Goal: Check status: Check status

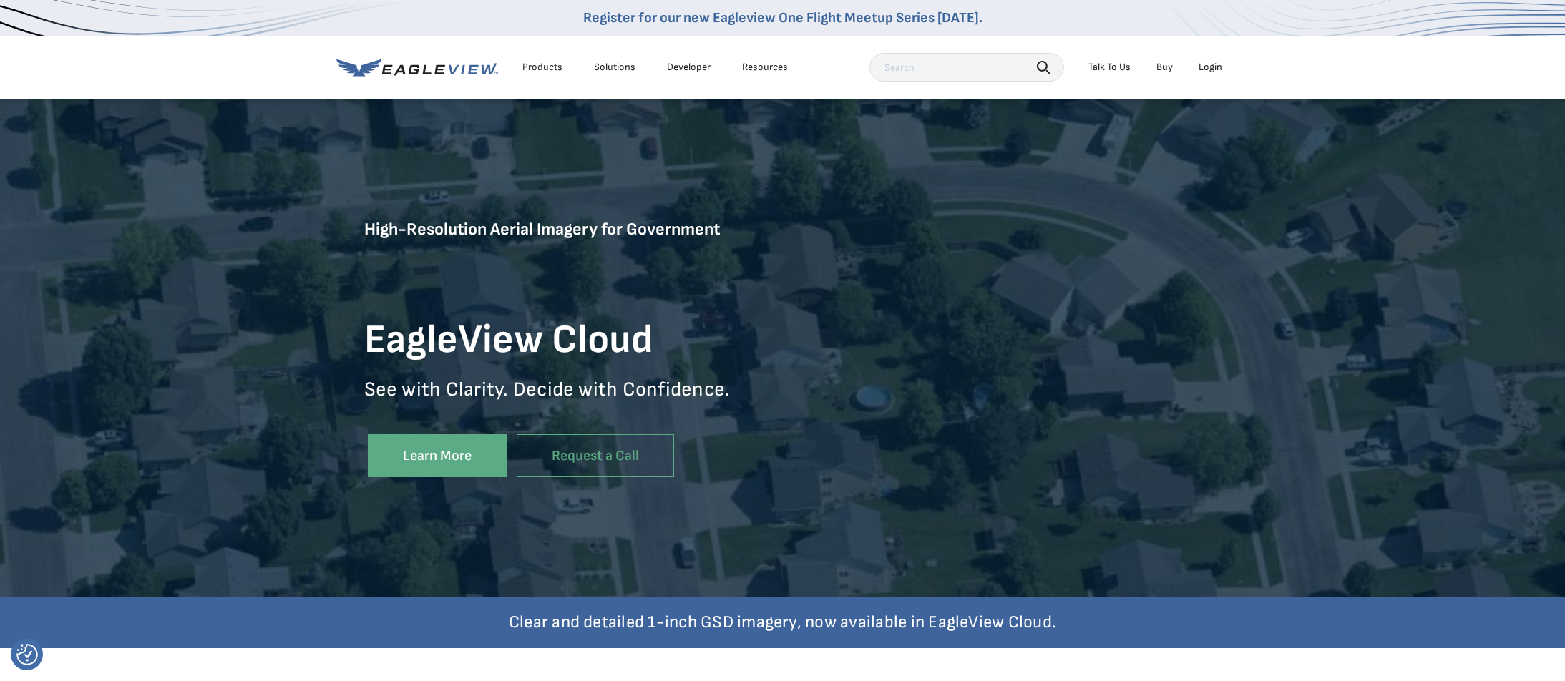
click at [1212, 64] on div "Login" at bounding box center [1211, 67] width 24 height 13
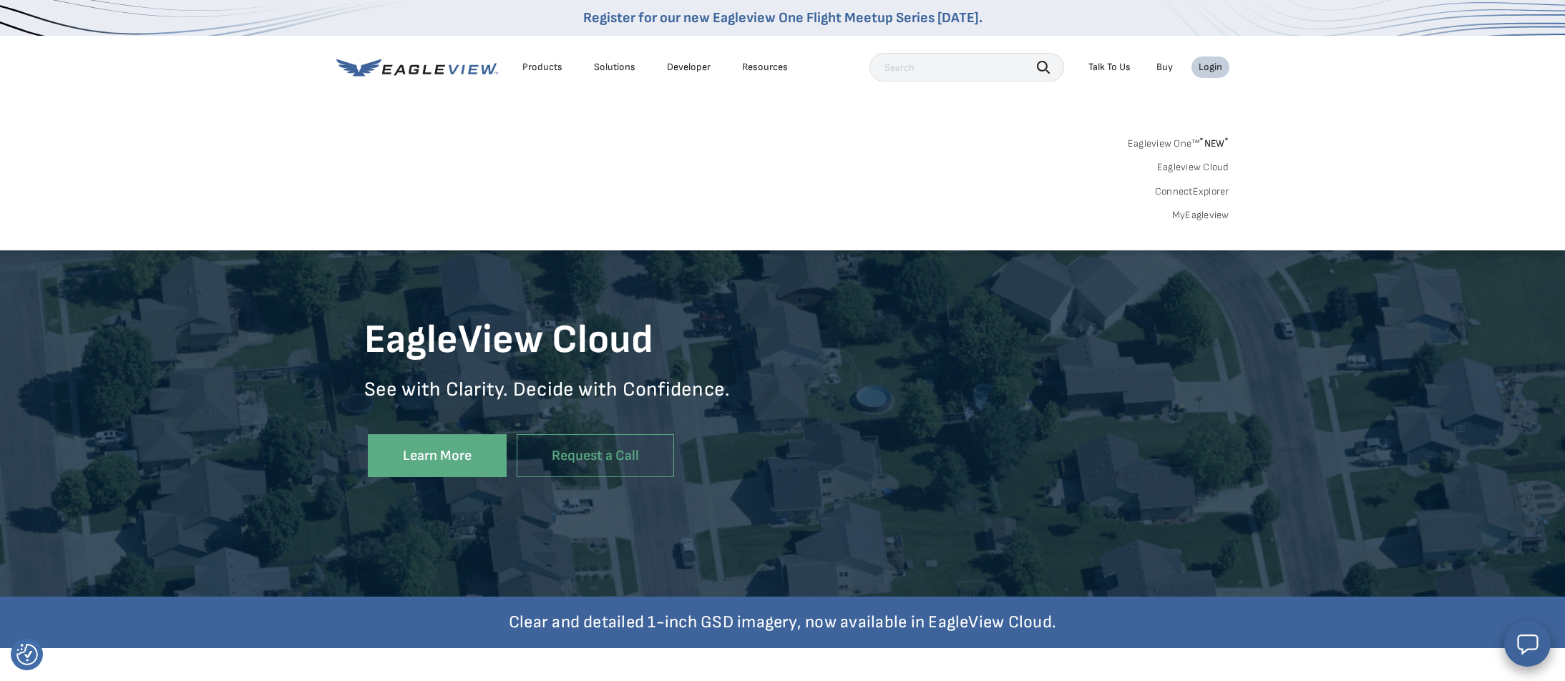
click at [1175, 145] on link "Eagleview One™ * NEW *" at bounding box center [1179, 141] width 102 height 16
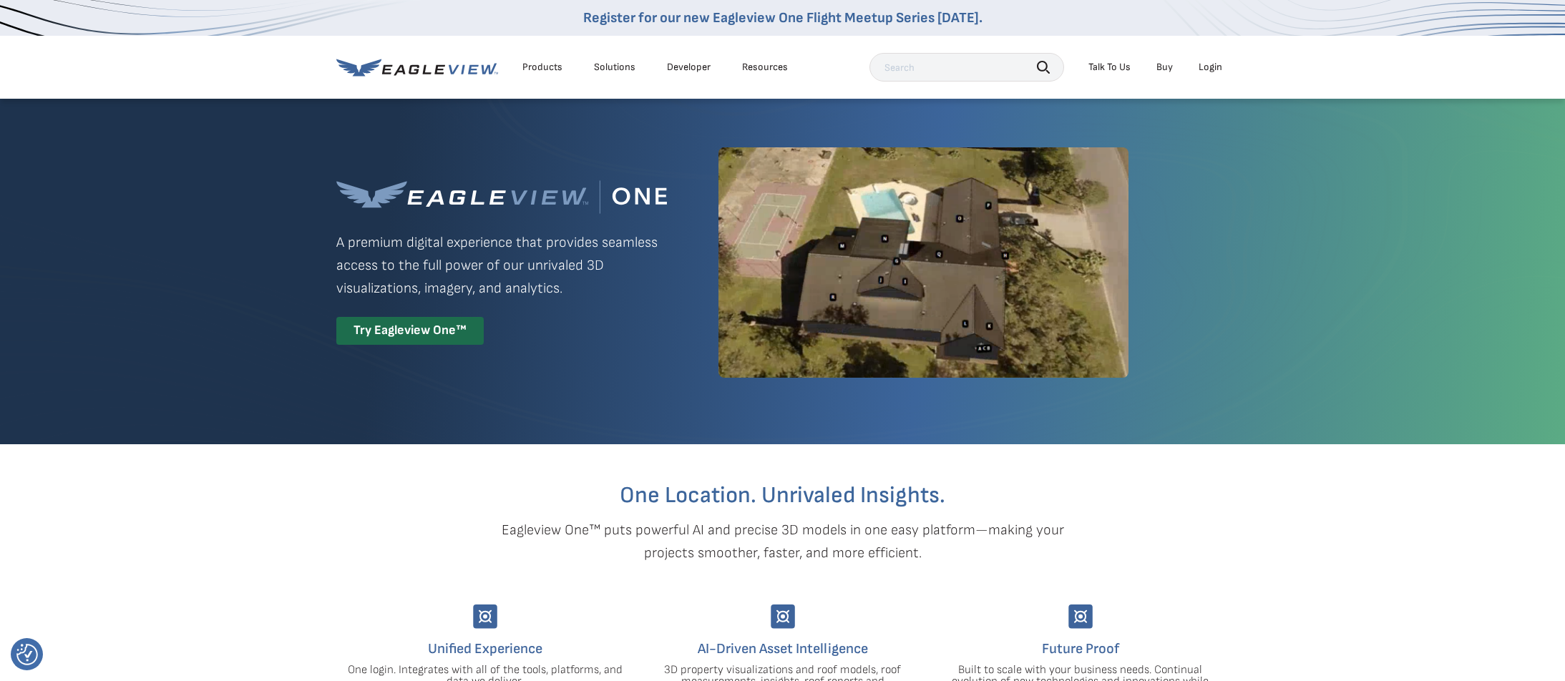
drag, startPoint x: 400, startPoint y: 341, endPoint x: 409, endPoint y: 341, distance: 9.3
click at [400, 341] on div "Try Eagleview One™" at bounding box center [409, 331] width 147 height 28
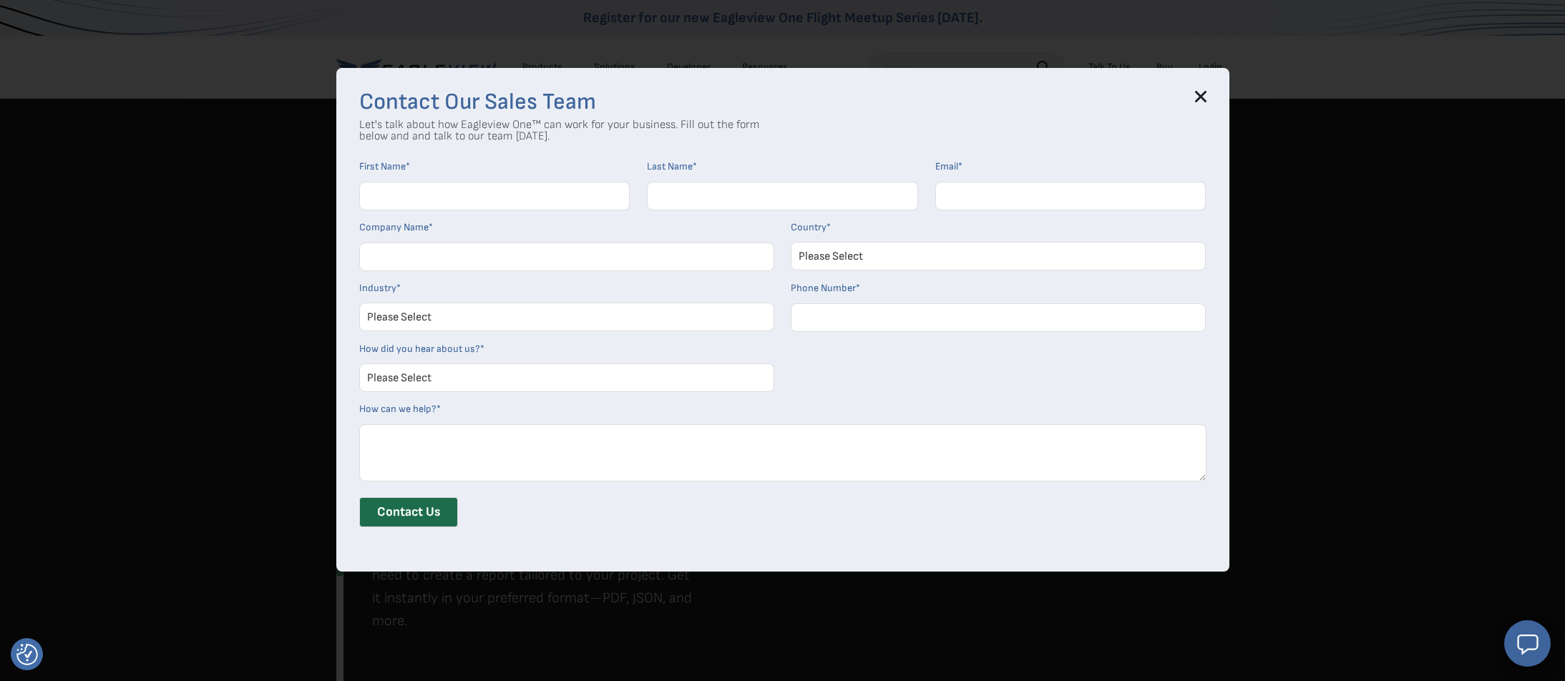
scroll to position [888, 0]
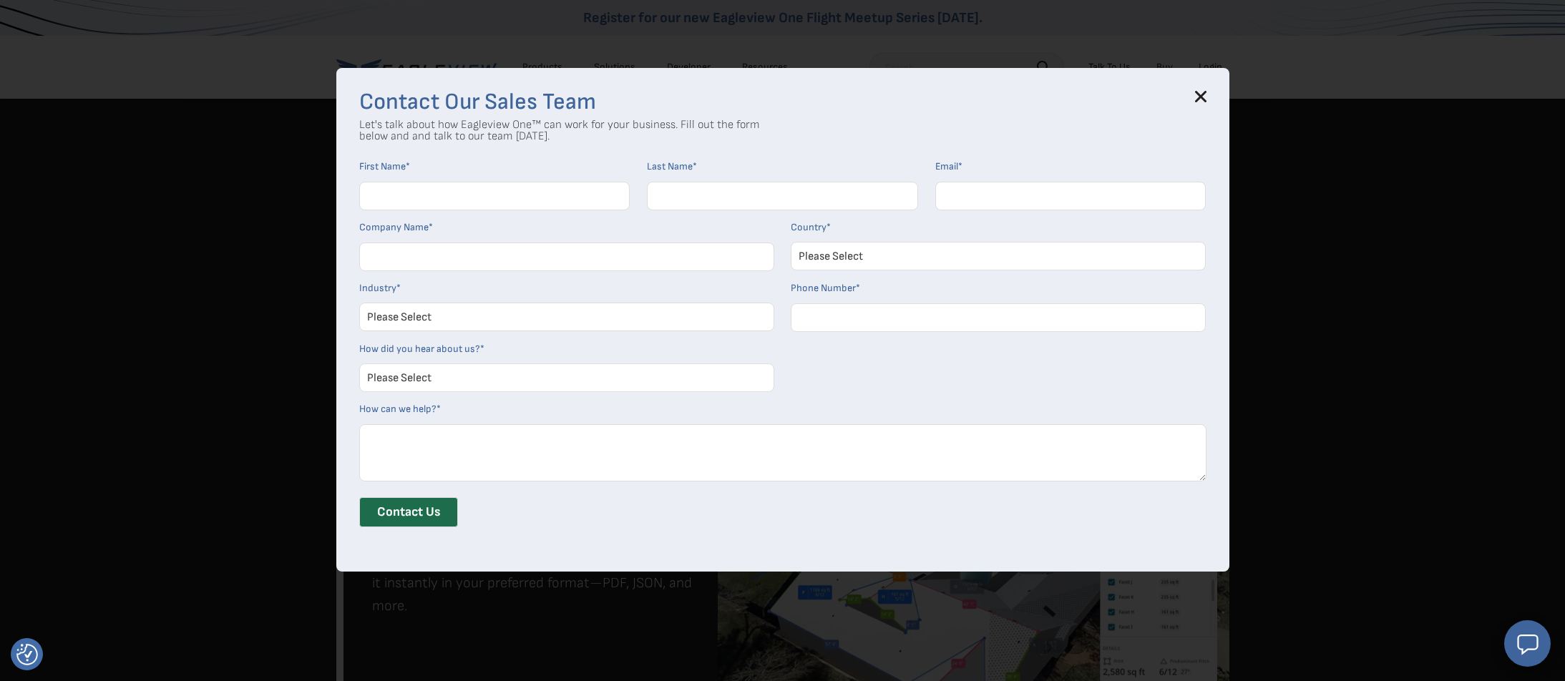
click at [1198, 94] on icon at bounding box center [1200, 96] width 9 height 9
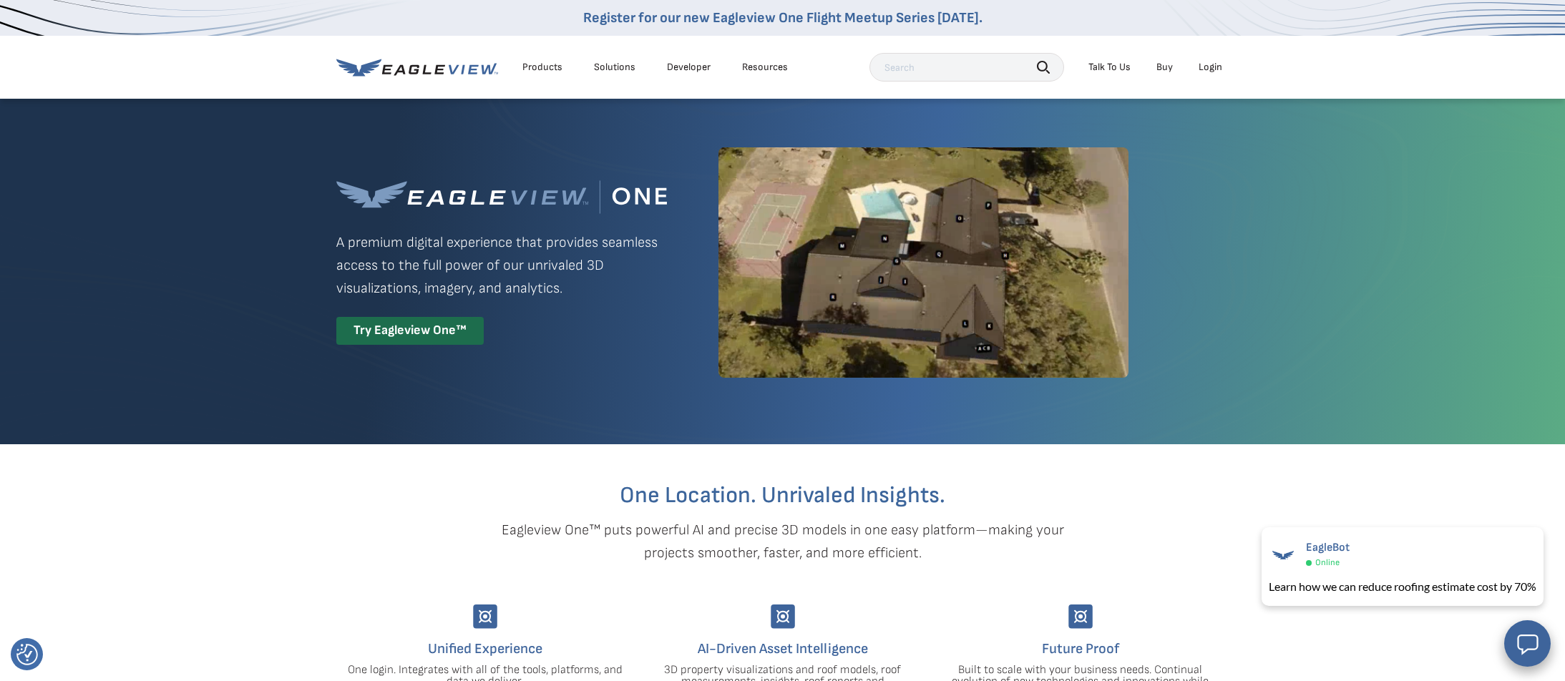
scroll to position [0, 1]
click at [1213, 65] on div "Login" at bounding box center [1211, 67] width 24 height 13
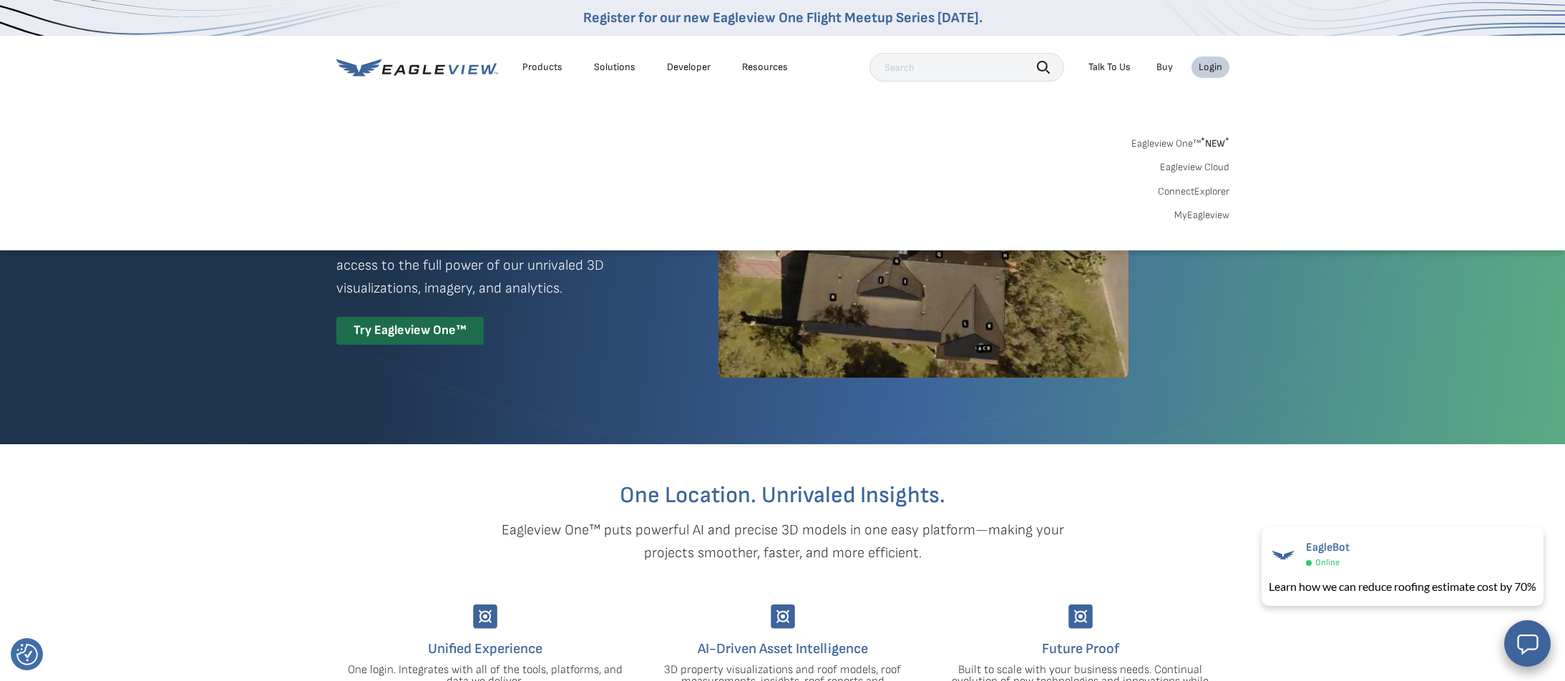
click at [1167, 143] on link "Eagleview One™ * NEW *" at bounding box center [1181, 141] width 98 height 16
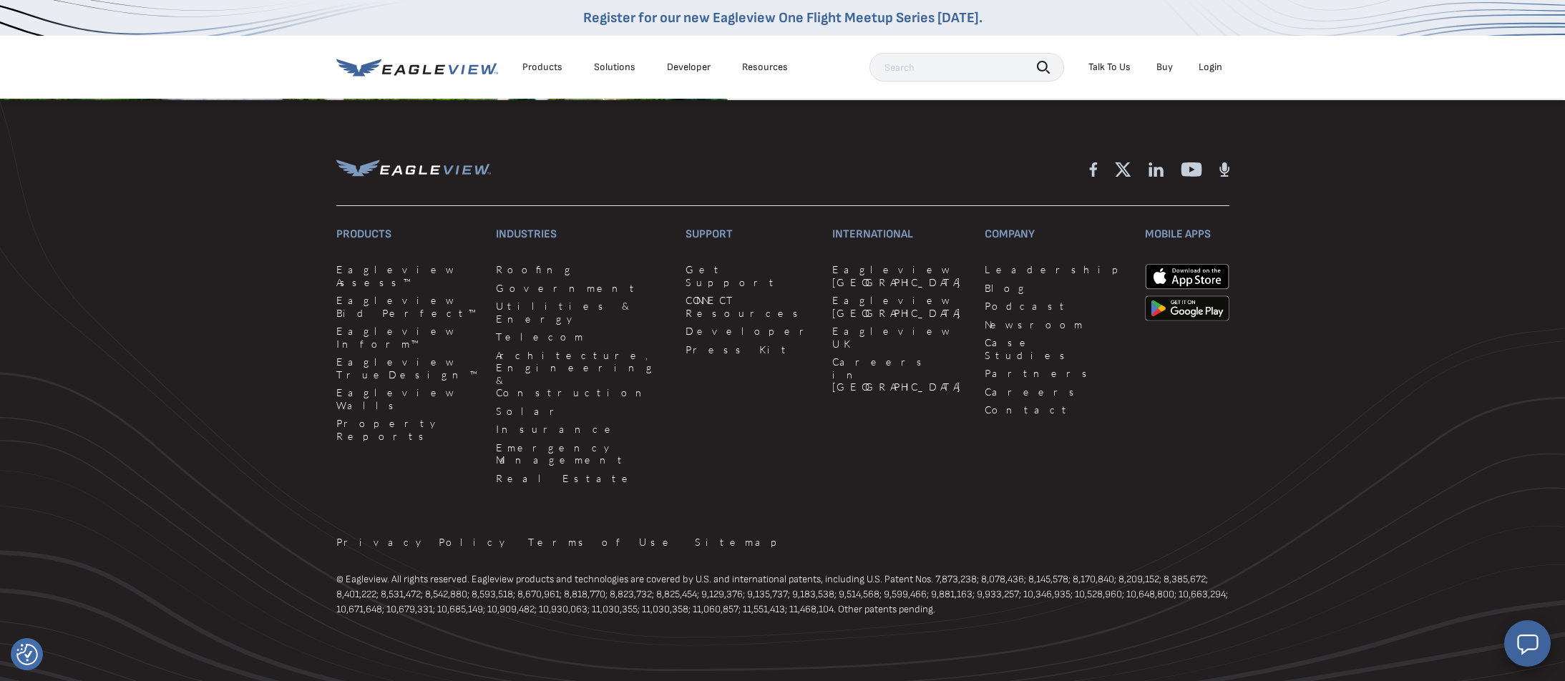
scroll to position [3374, 0]
click at [1207, 64] on div "Login" at bounding box center [1211, 67] width 24 height 13
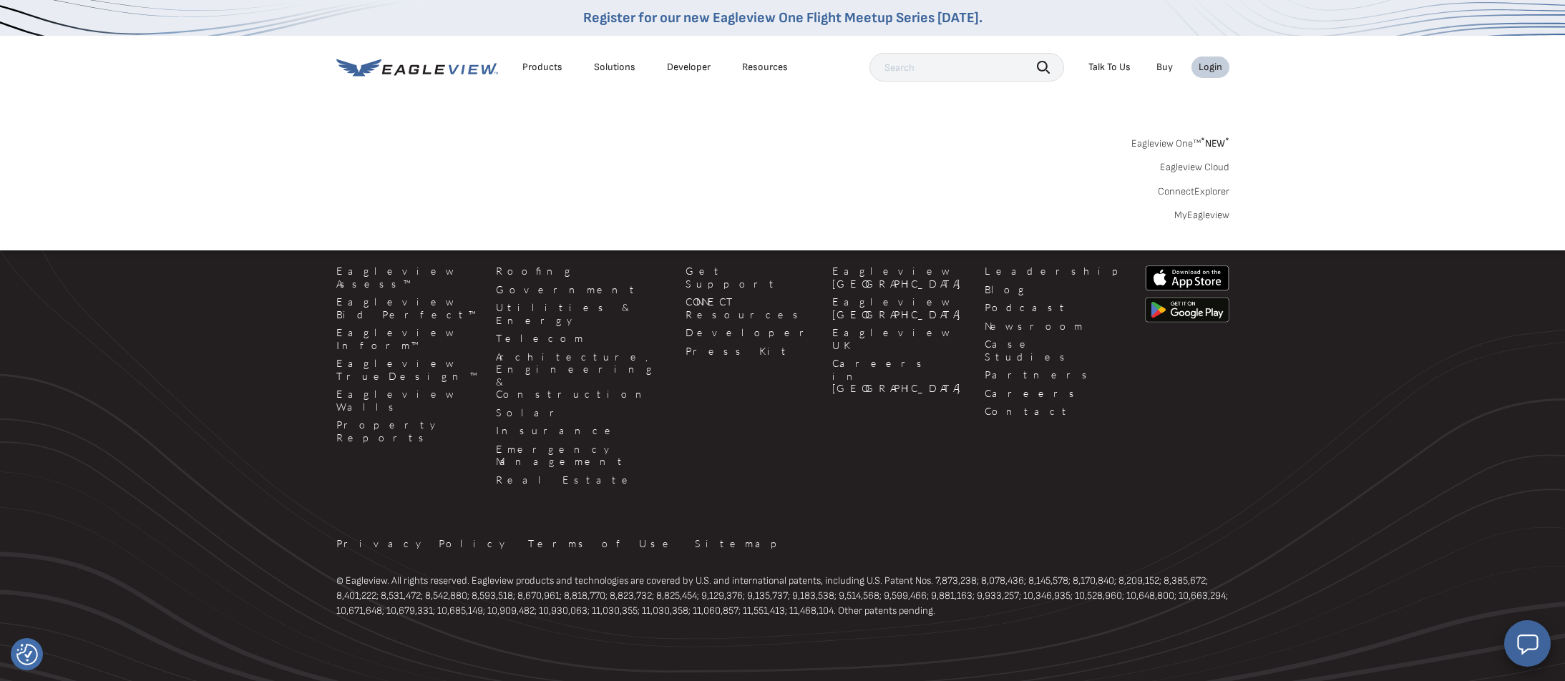
scroll to position [3375, 0]
click at [1157, 141] on link "Eagleview One™ * NEW *" at bounding box center [1181, 141] width 98 height 16
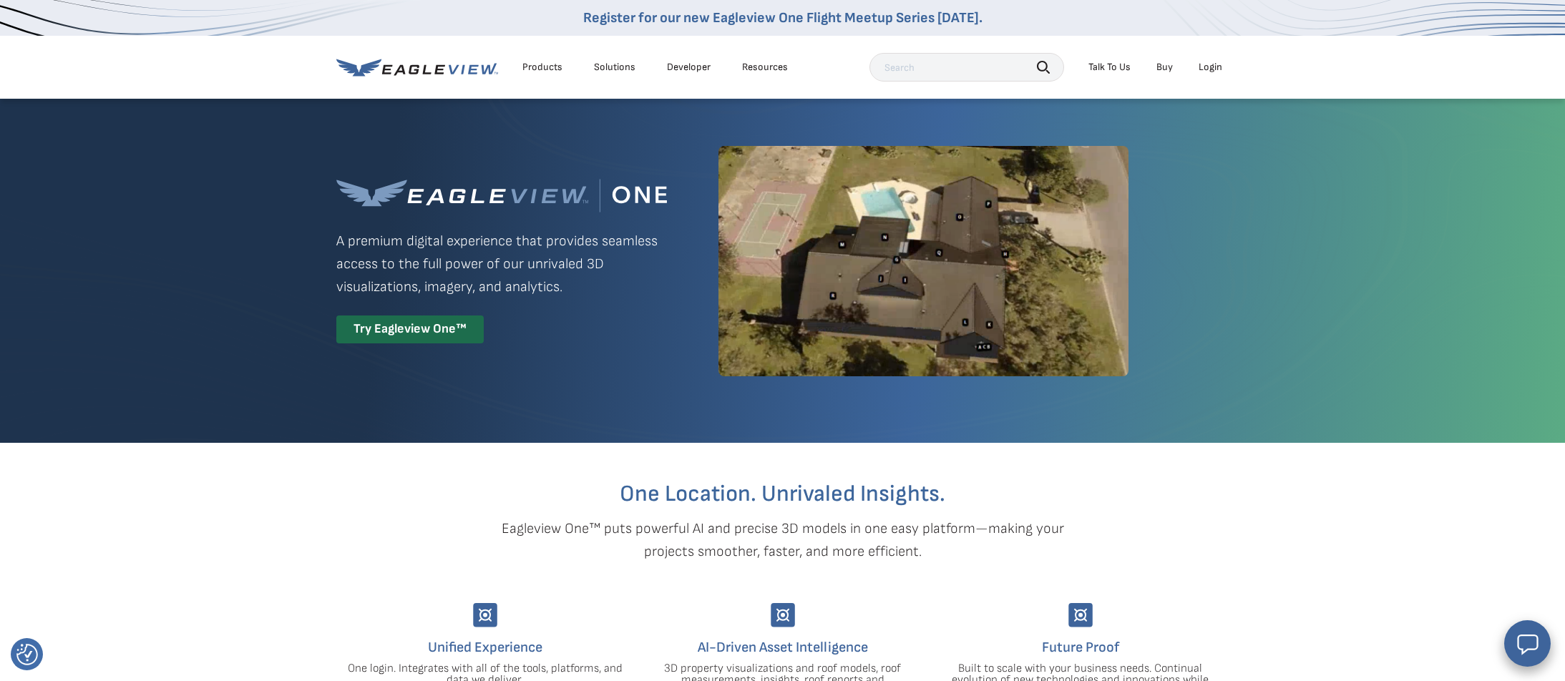
click at [1215, 63] on li "Login" at bounding box center [1211, 67] width 38 height 21
click at [1210, 66] on div "Login" at bounding box center [1211, 67] width 24 height 13
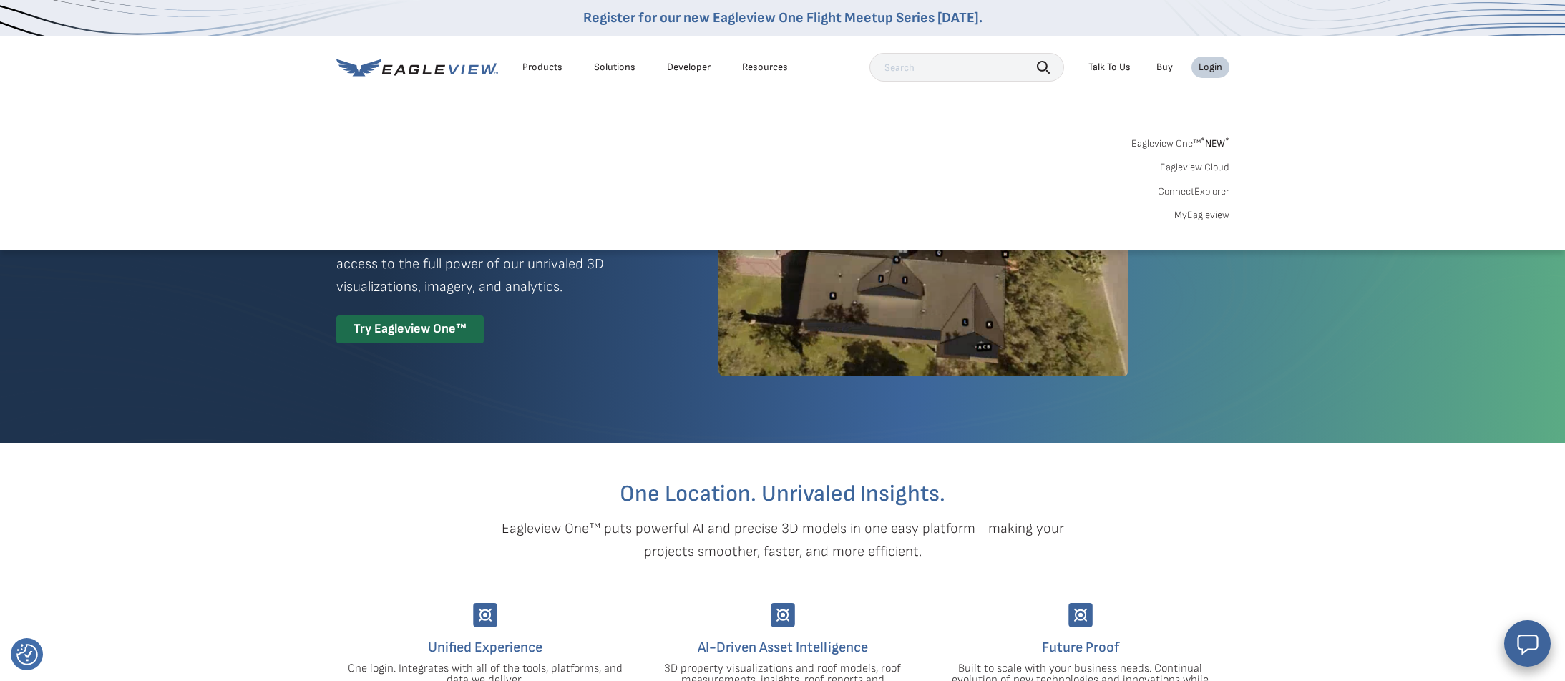
click at [1200, 214] on link "MyEagleview" at bounding box center [1202, 215] width 55 height 13
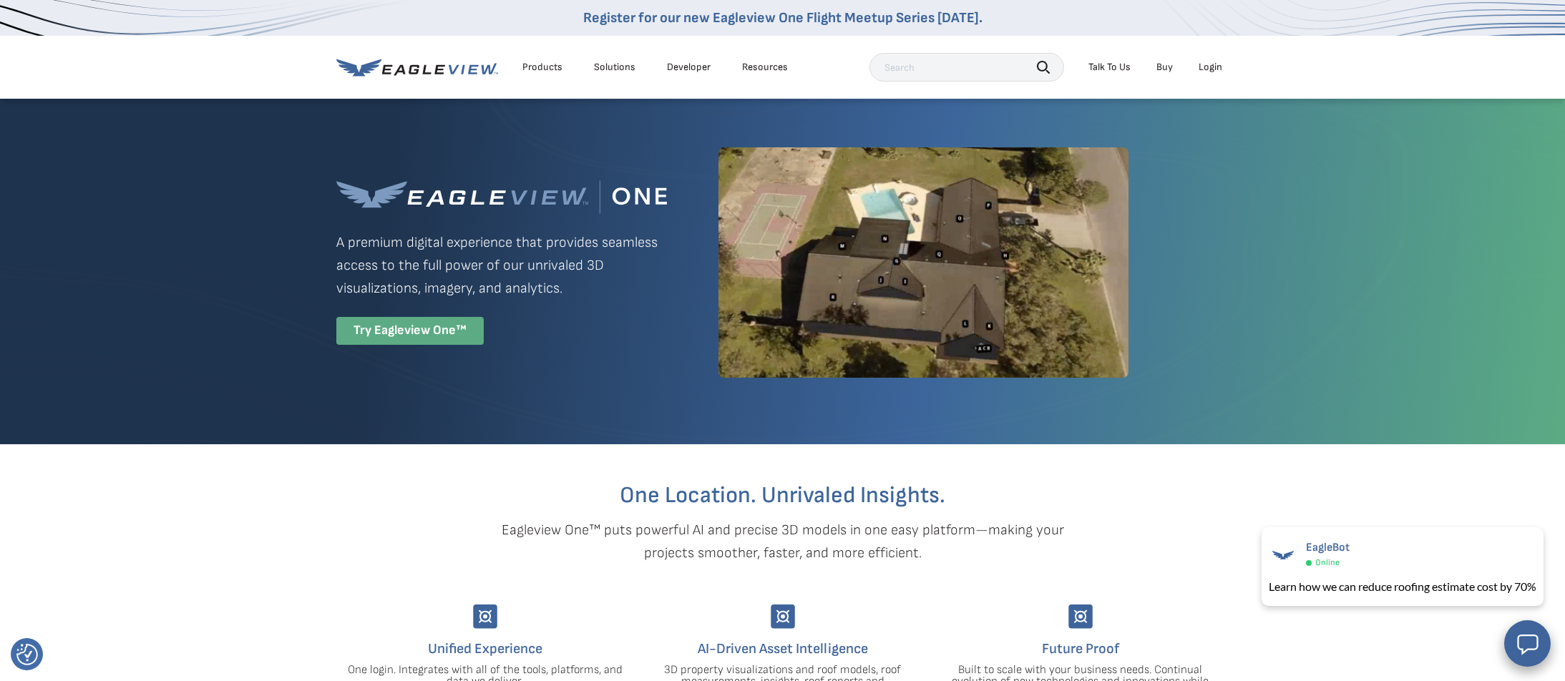
click at [389, 345] on div "Try Eagleview One™" at bounding box center [409, 331] width 147 height 28
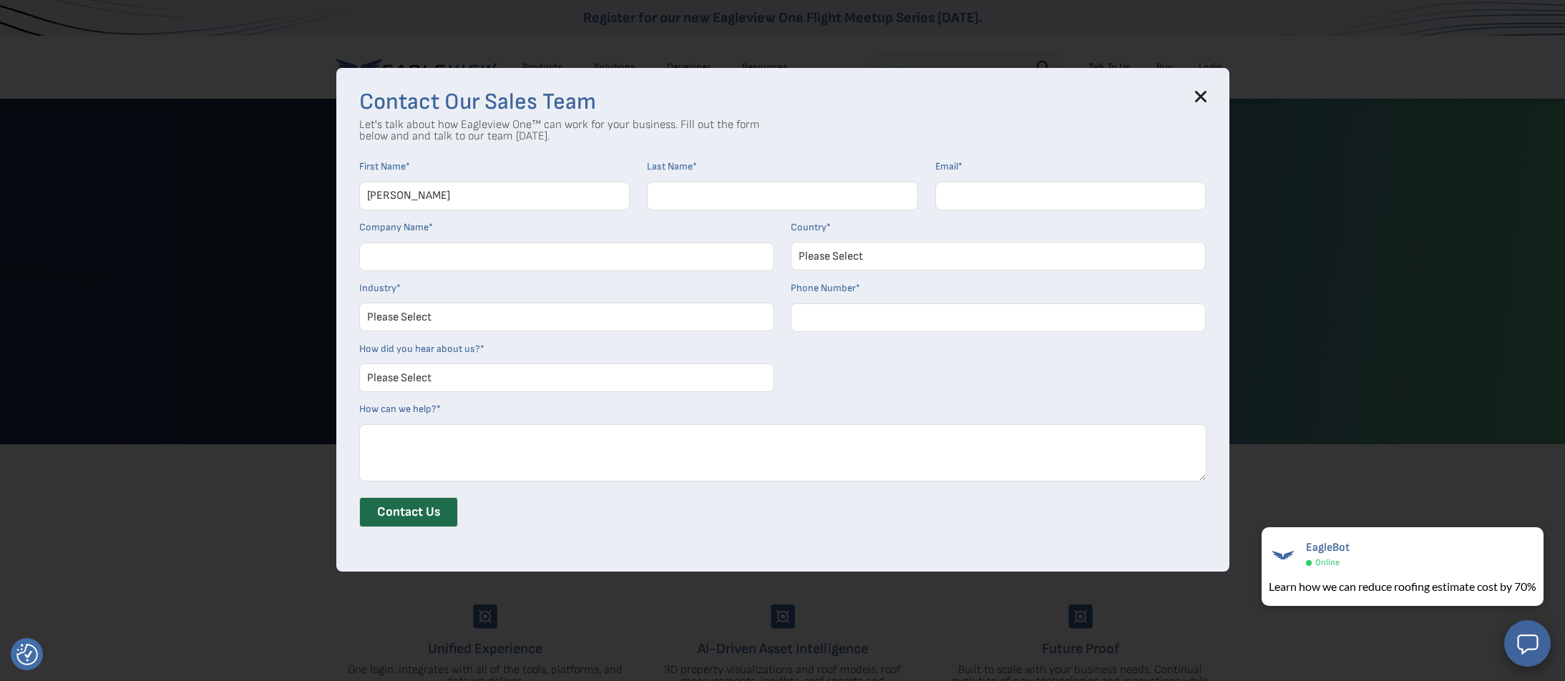
type input "Thomas"
type input "Lach"
click at [1187, 194] on input "Email *" at bounding box center [1071, 196] width 271 height 29
click at [1184, 196] on input "Email *" at bounding box center [1071, 196] width 271 height 29
type input "thomas.lach@eagleview.com"
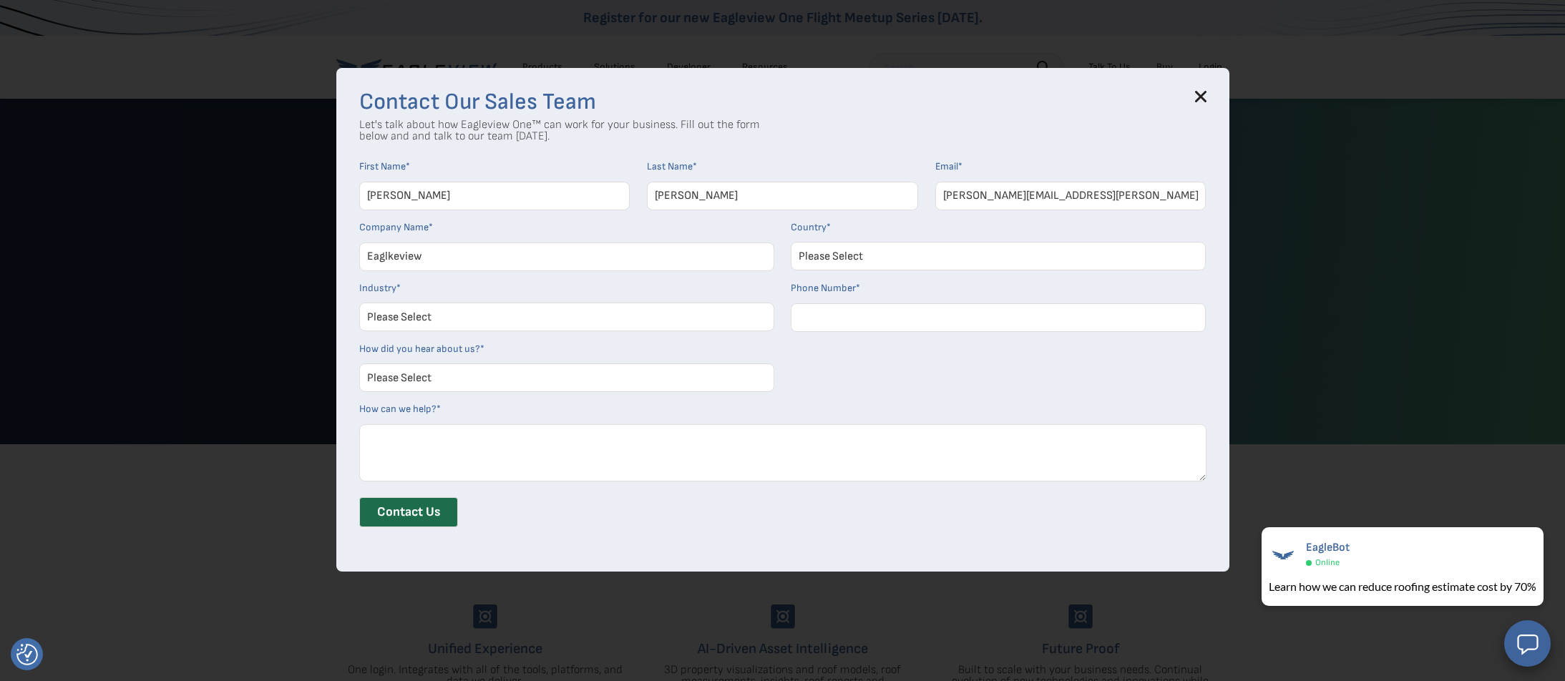
drag, startPoint x: 389, startPoint y: 258, endPoint x: 403, endPoint y: 266, distance: 16.3
click at [389, 258] on input "Eaglkeview" at bounding box center [566, 257] width 415 height 29
drag, startPoint x: 542, startPoint y: 266, endPoint x: 583, endPoint y: 271, distance: 41.1
click at [545, 266] on input "Eagleview" at bounding box center [566, 257] width 415 height 29
type input "Eagleview"
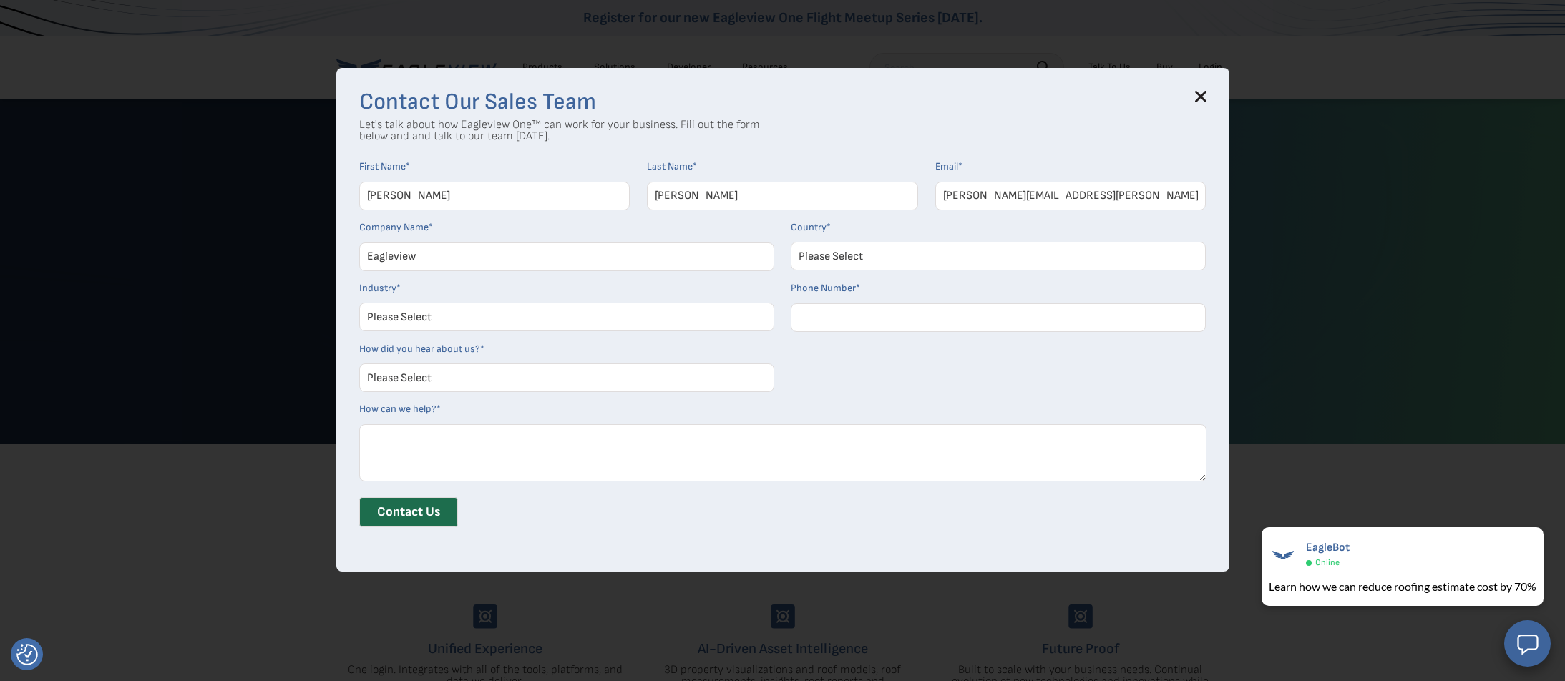
select select "[GEOGRAPHIC_DATA]"
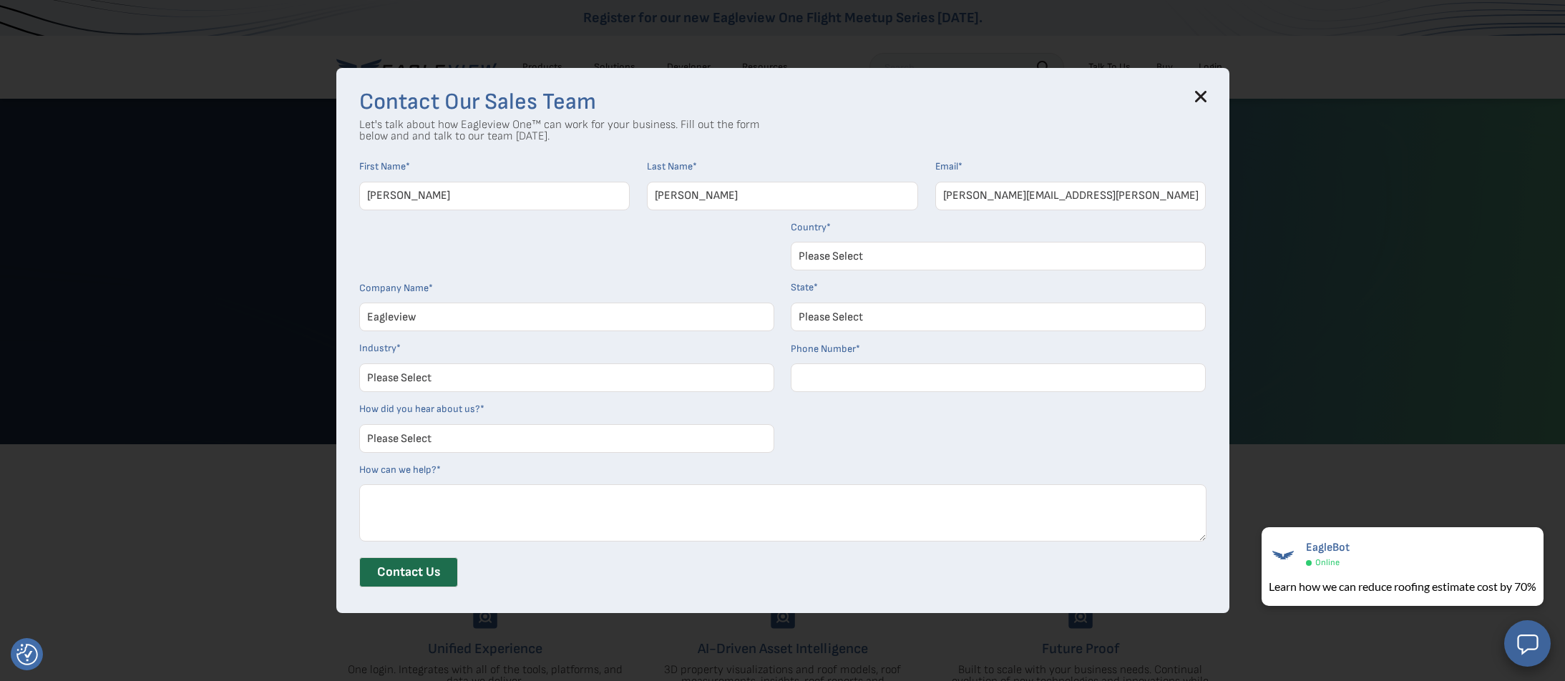
click at [457, 323] on input "Eagleview" at bounding box center [566, 317] width 415 height 29
select select "Insurance"
select select "Colorado"
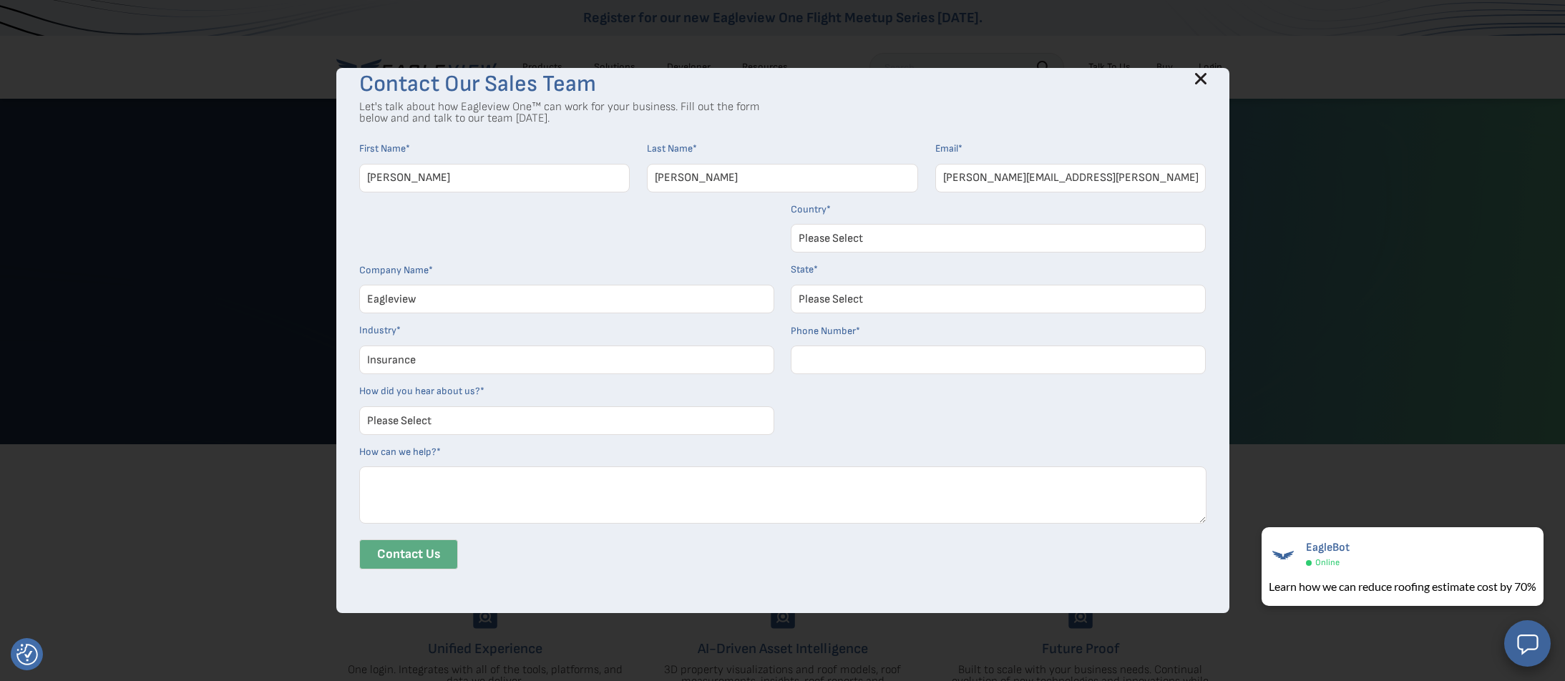
scroll to position [17, 0]
click at [1185, 362] on input "Phone Number *" at bounding box center [998, 360] width 415 height 29
type input "6149758466"
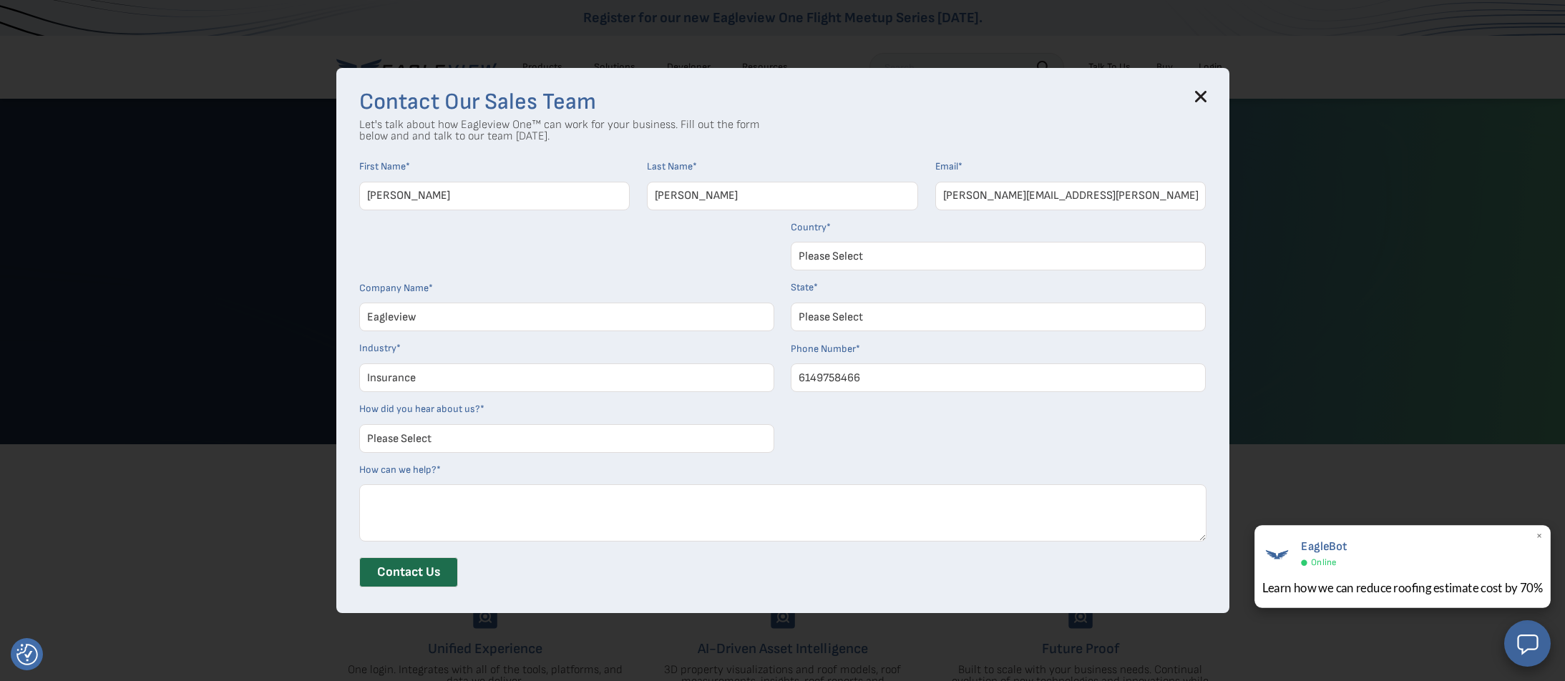
scroll to position [0, 0]
click at [1204, 97] on icon at bounding box center [1200, 96] width 11 height 11
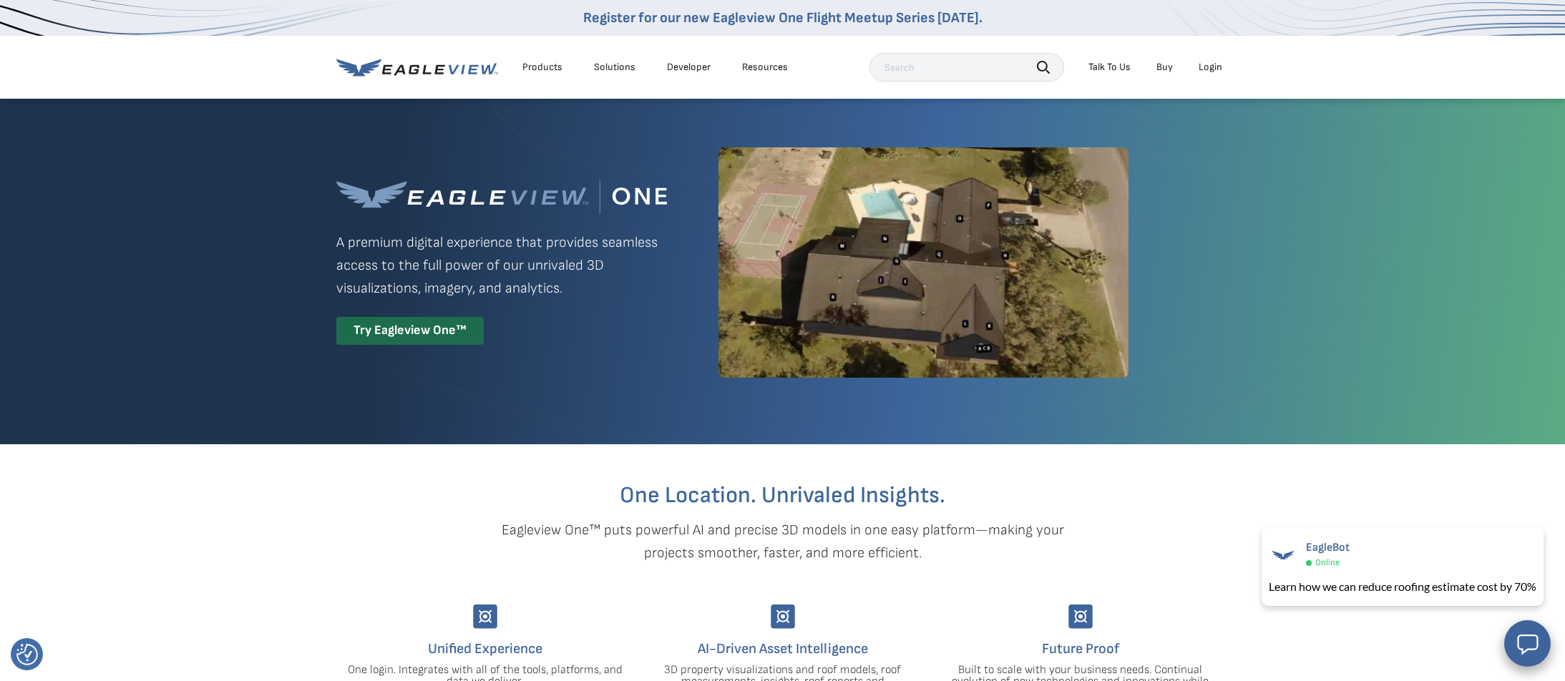
click at [1326, 127] on div at bounding box center [782, 270] width 1565 height 347
click at [538, 67] on div "Products" at bounding box center [543, 67] width 40 height 13
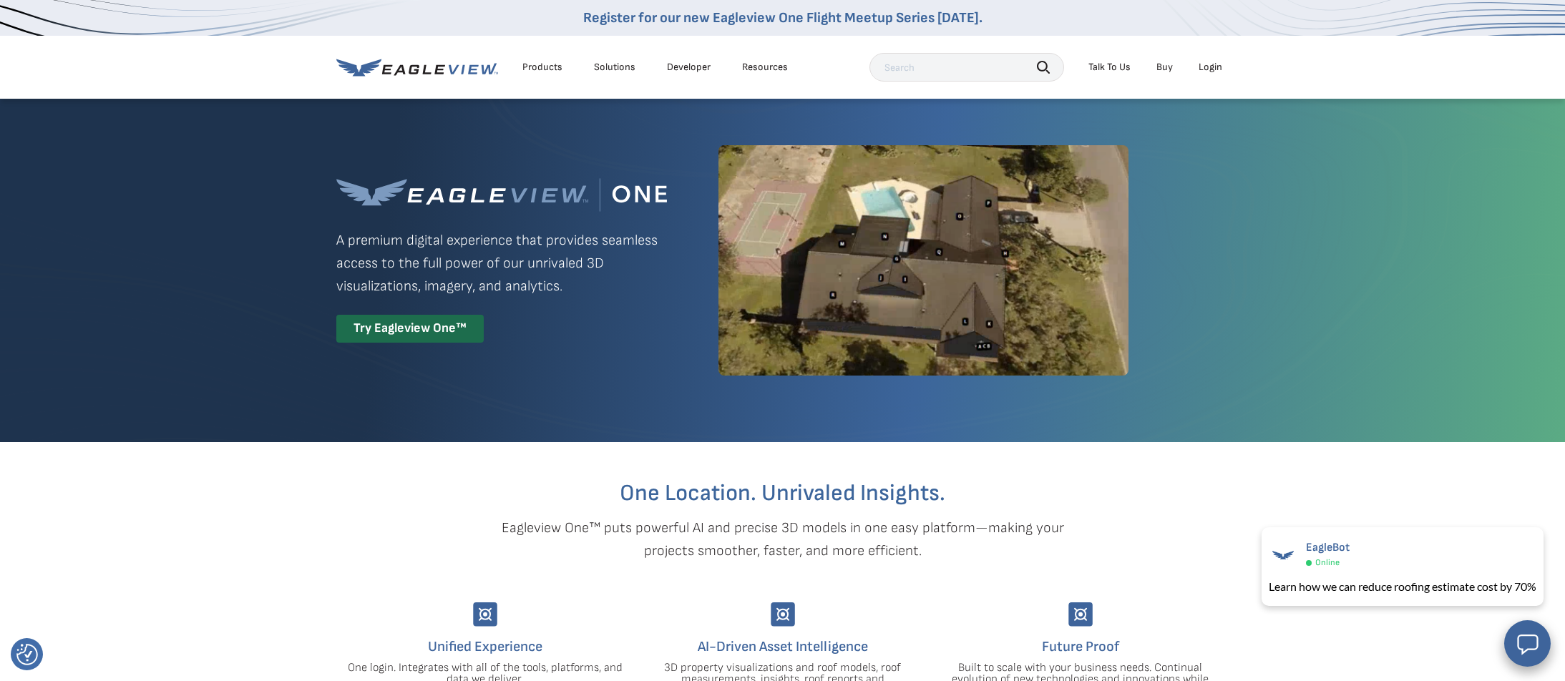
click at [1215, 69] on div "Login" at bounding box center [1211, 67] width 24 height 13
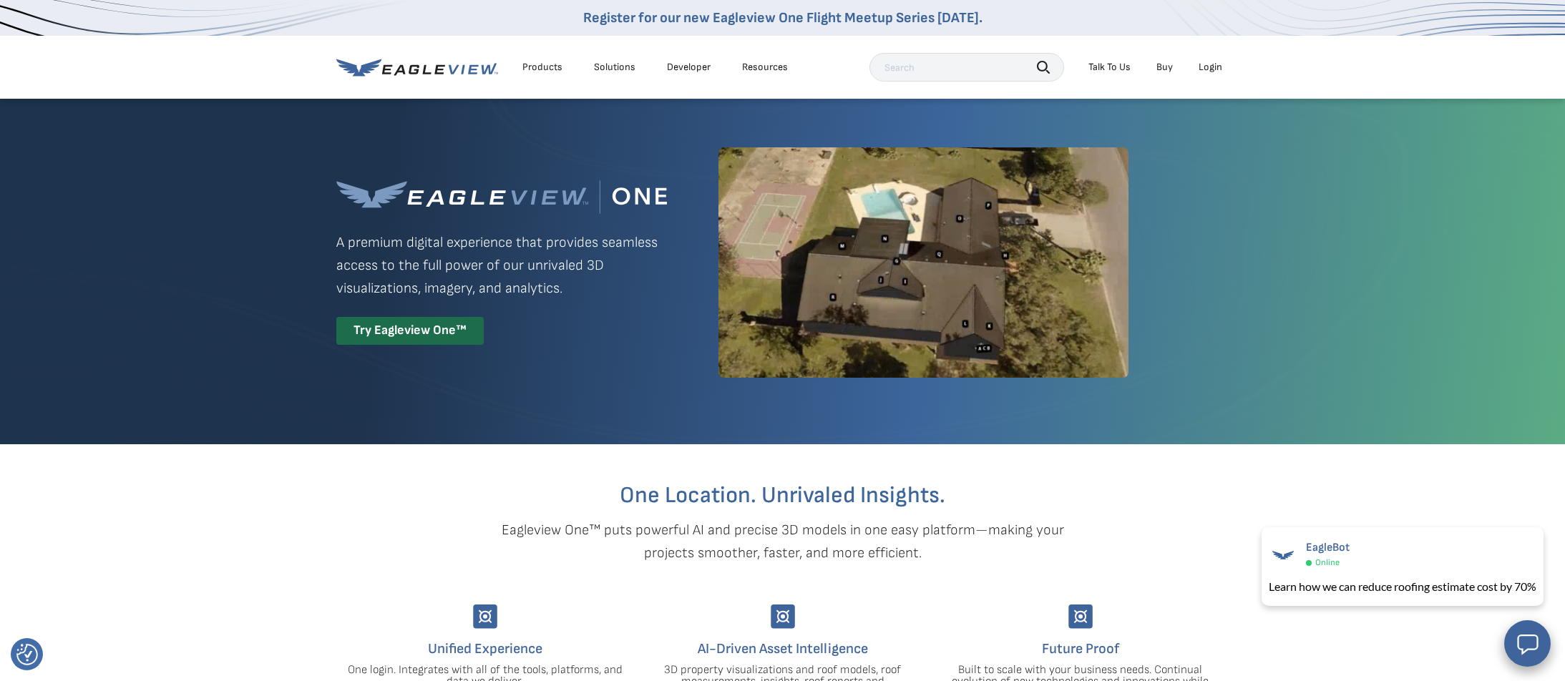
scroll to position [0, 0]
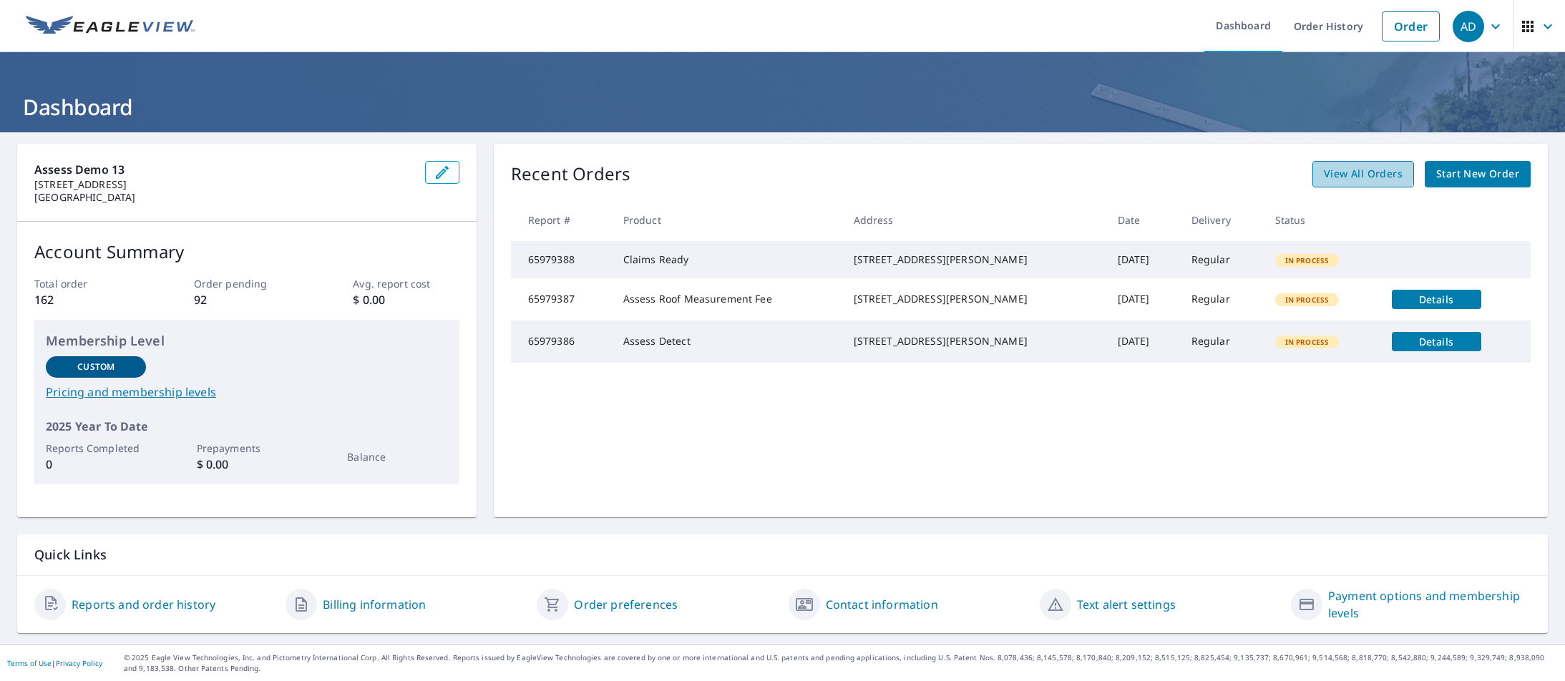
click at [1365, 172] on span "View All Orders" at bounding box center [1363, 174] width 79 height 18
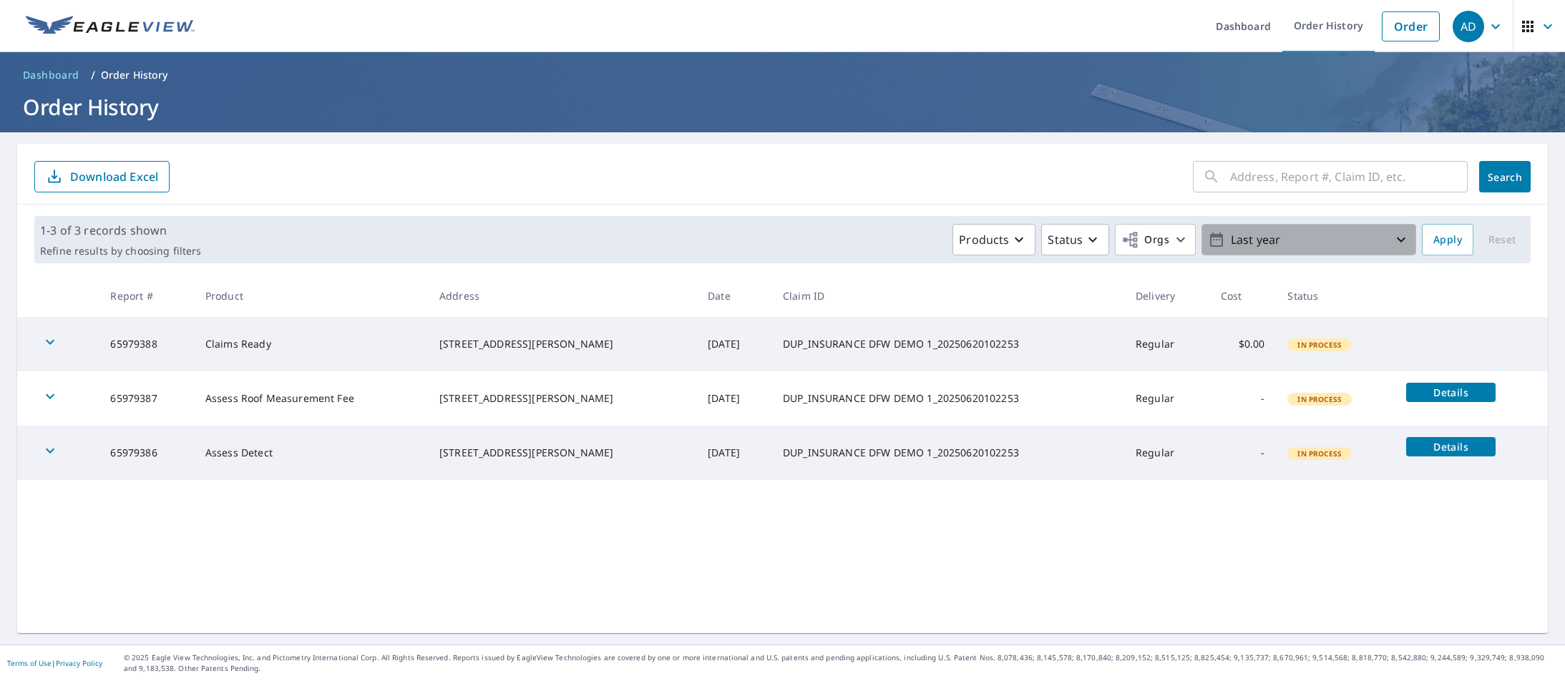
click at [1271, 233] on p "Last year" at bounding box center [1308, 240] width 167 height 25
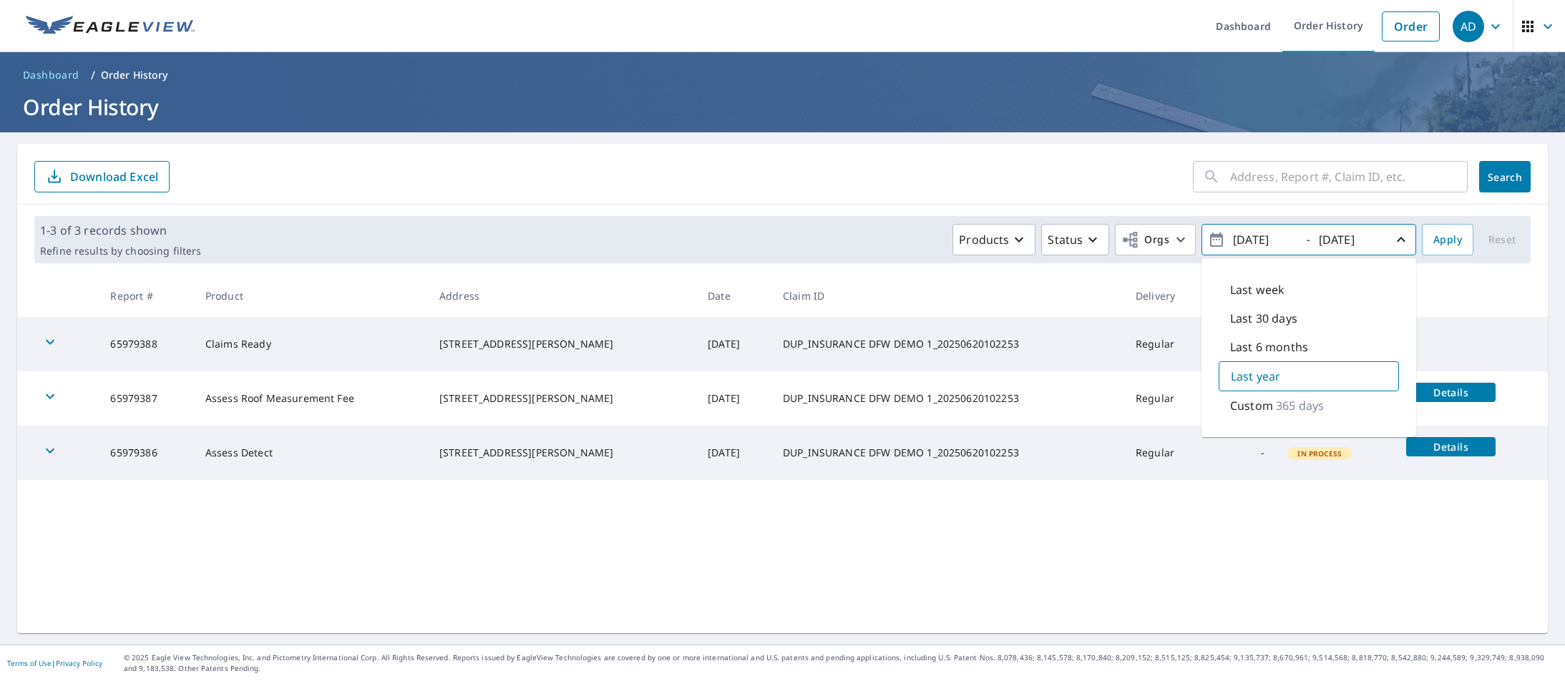
click at [1213, 513] on div "​ Search Download Excel 1-3 of 3 records shown Refine results by choosing filte…" at bounding box center [782, 389] width 1531 height 490
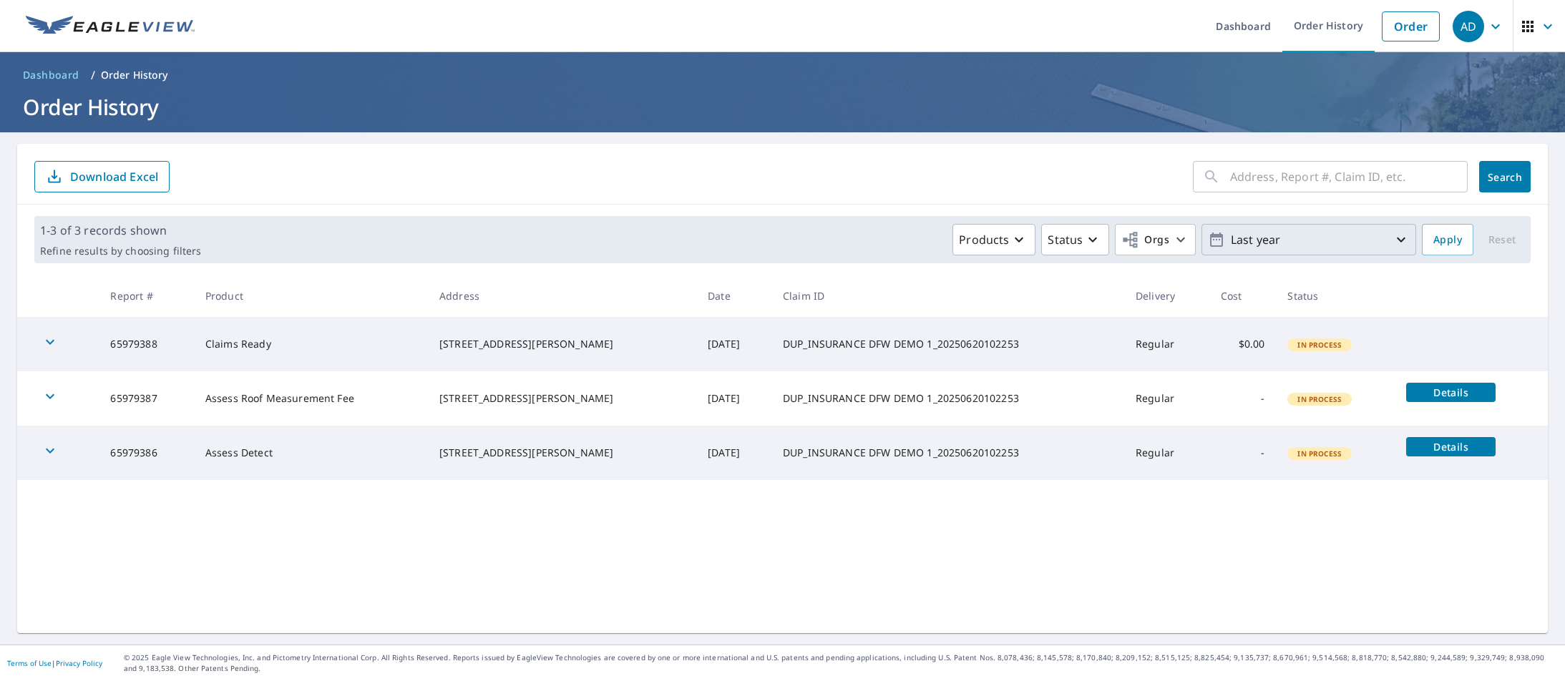
drag, startPoint x: 217, startPoint y: 453, endPoint x: 233, endPoint y: 455, distance: 15.8
click at [216, 453] on td "Assess Detect" at bounding box center [311, 453] width 234 height 54
click at [229, 345] on td "Claims Ready" at bounding box center [311, 344] width 234 height 54
click at [50, 341] on icon "button" at bounding box center [50, 342] width 17 height 17
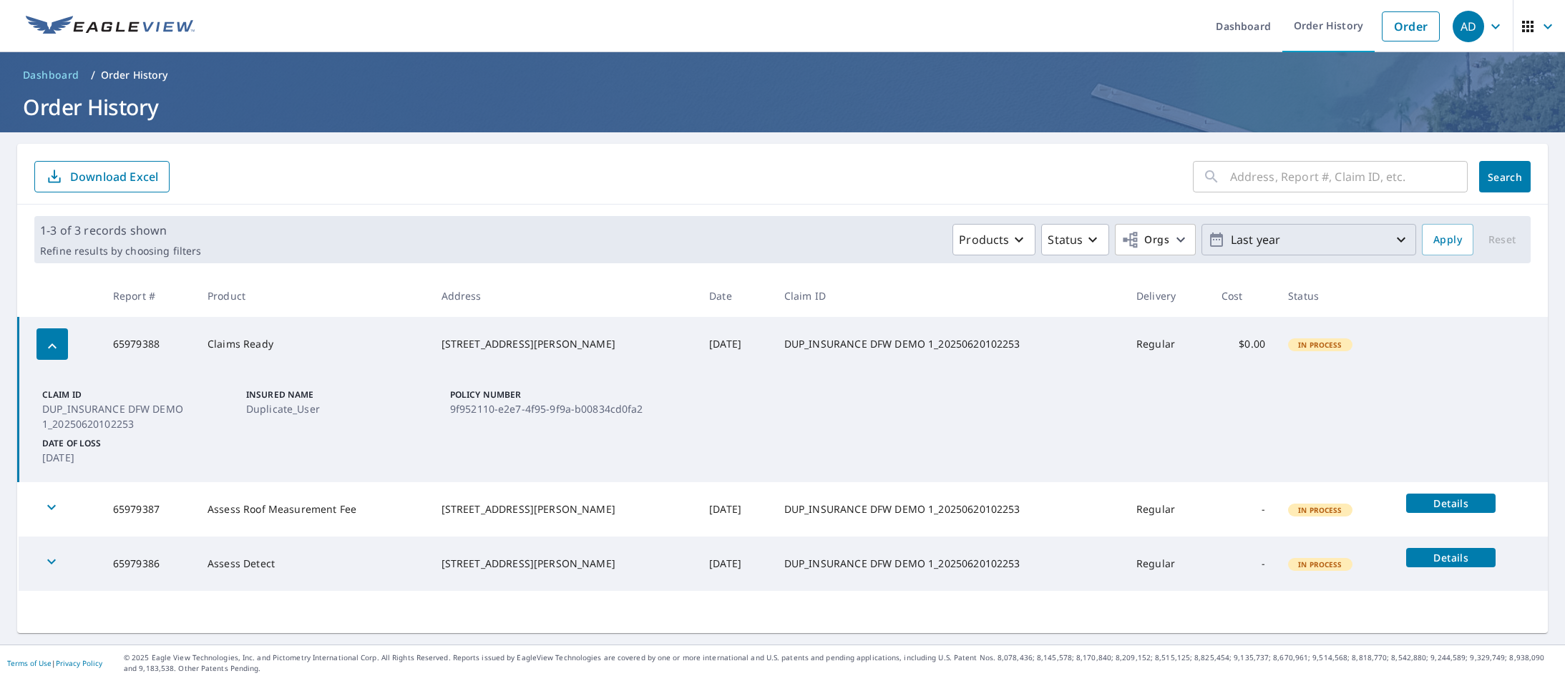
click at [235, 419] on p "DUP_INSURANCE DFW DEMO 1_20250620102253" at bounding box center [141, 417] width 198 height 30
click at [1442, 503] on span "Details" at bounding box center [1451, 504] width 72 height 14
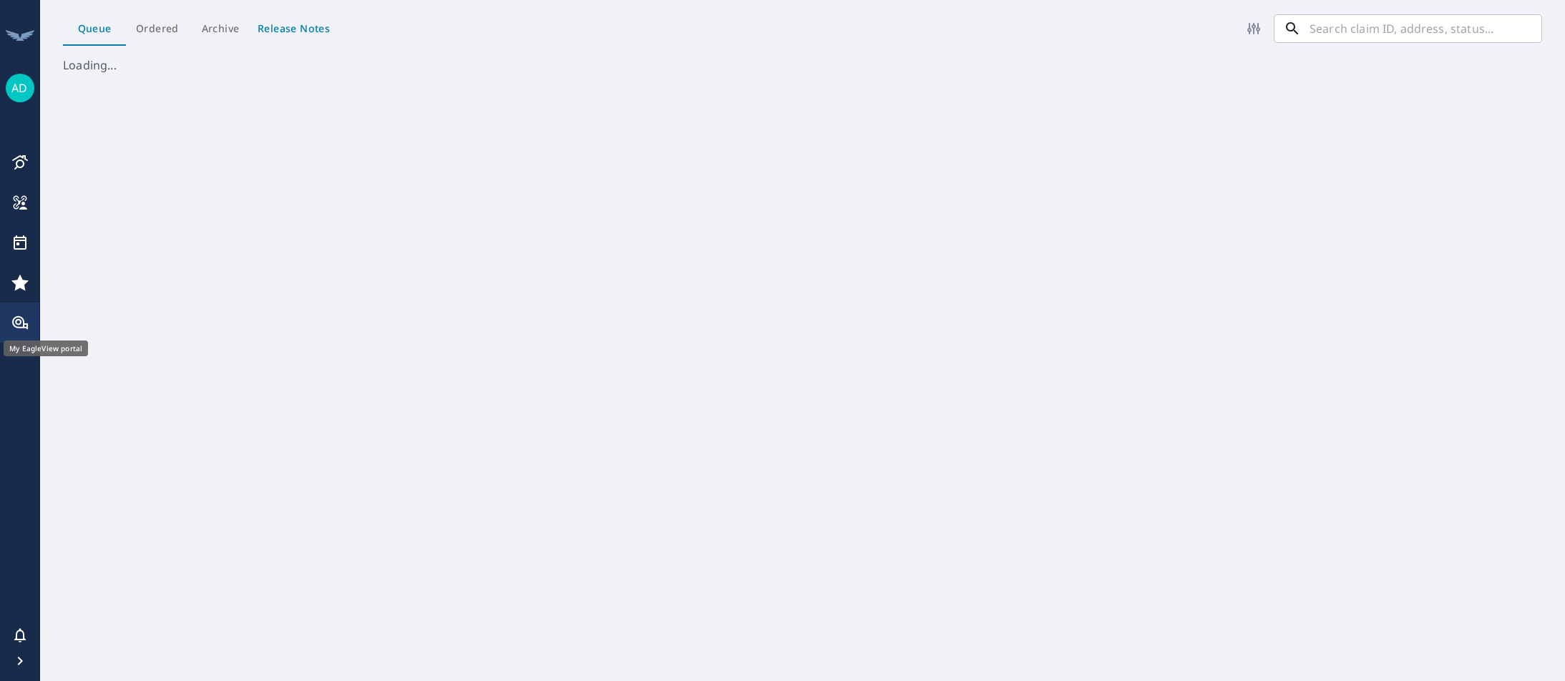
scroll to position [624, 1525]
click at [22, 658] on icon "button" at bounding box center [19, 661] width 17 height 17
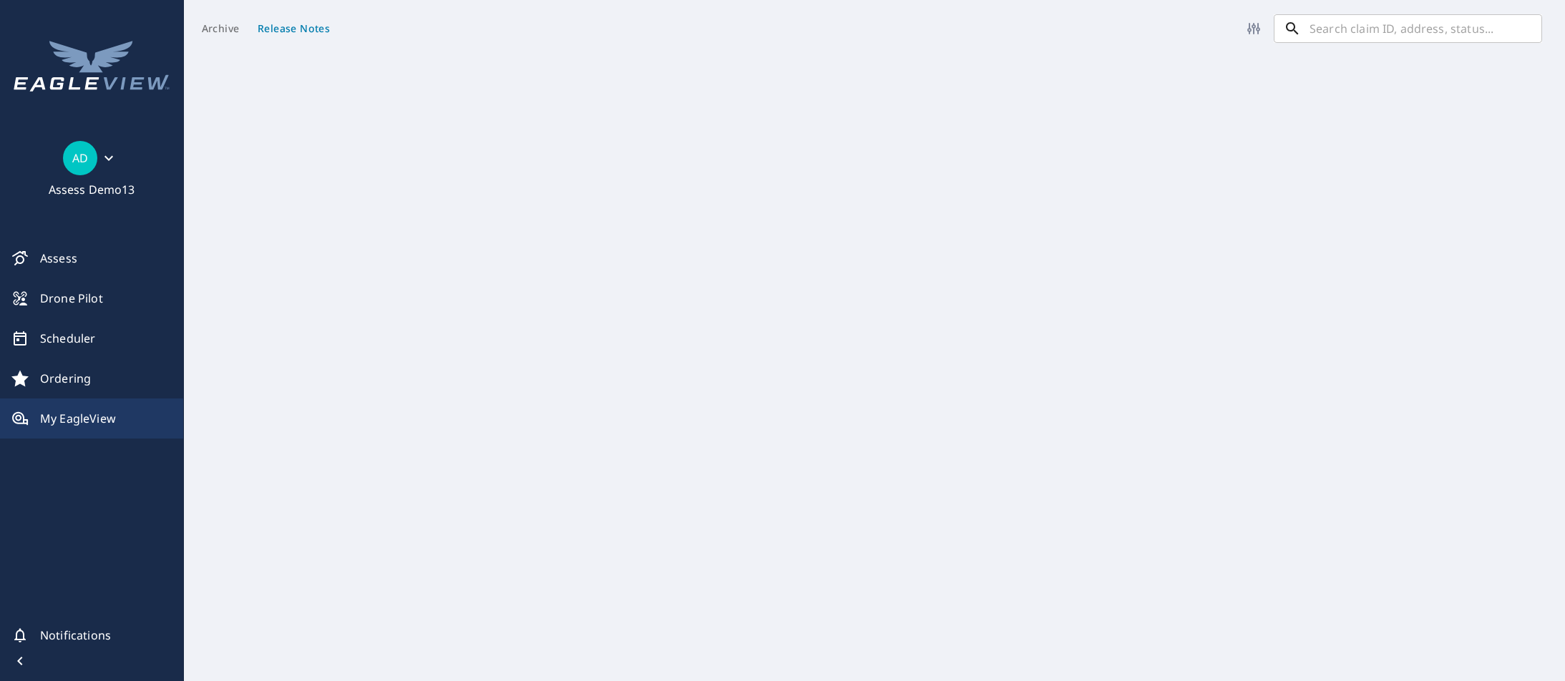
click at [112, 155] on icon at bounding box center [108, 158] width 17 height 17
click at [108, 233] on span "Sign Out" at bounding box center [124, 233] width 48 height 16
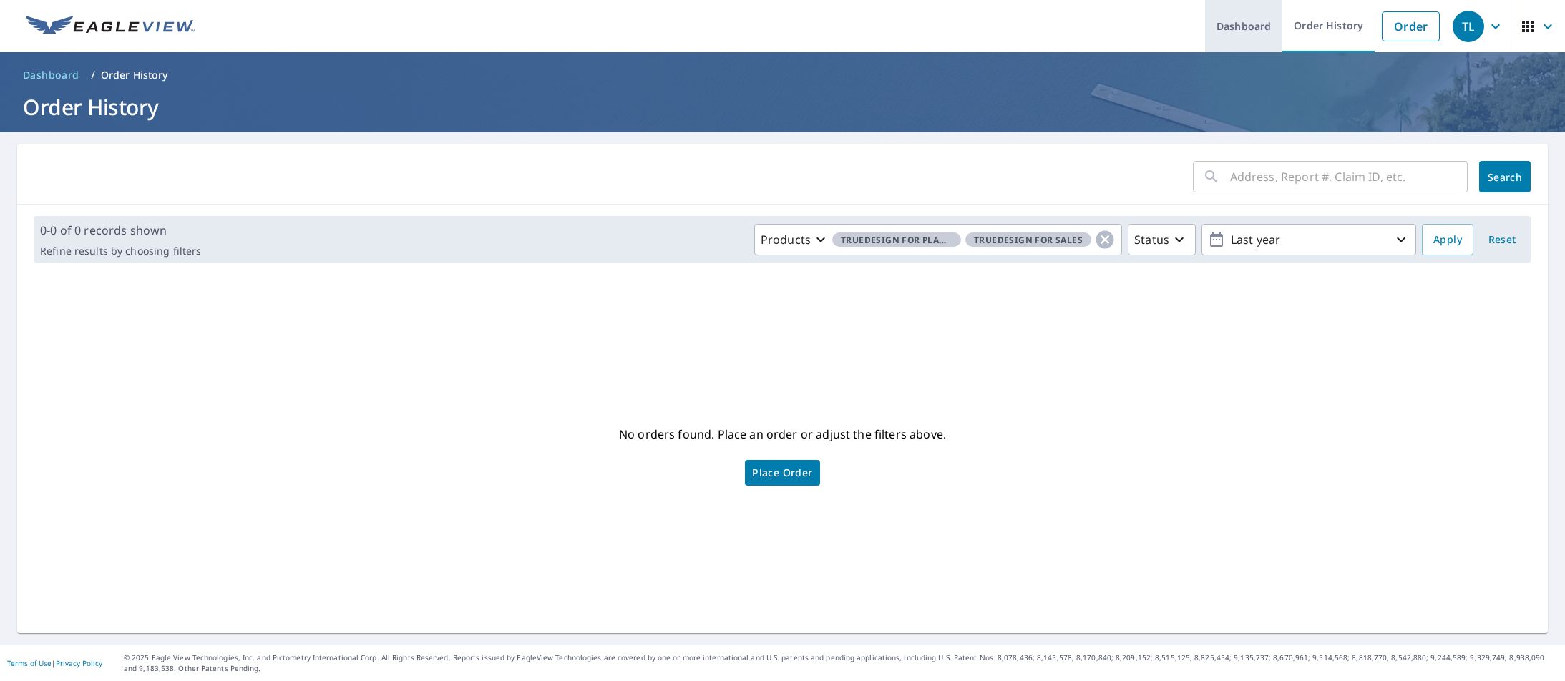
click at [1250, 24] on link "Dashboard" at bounding box center [1243, 26] width 77 height 52
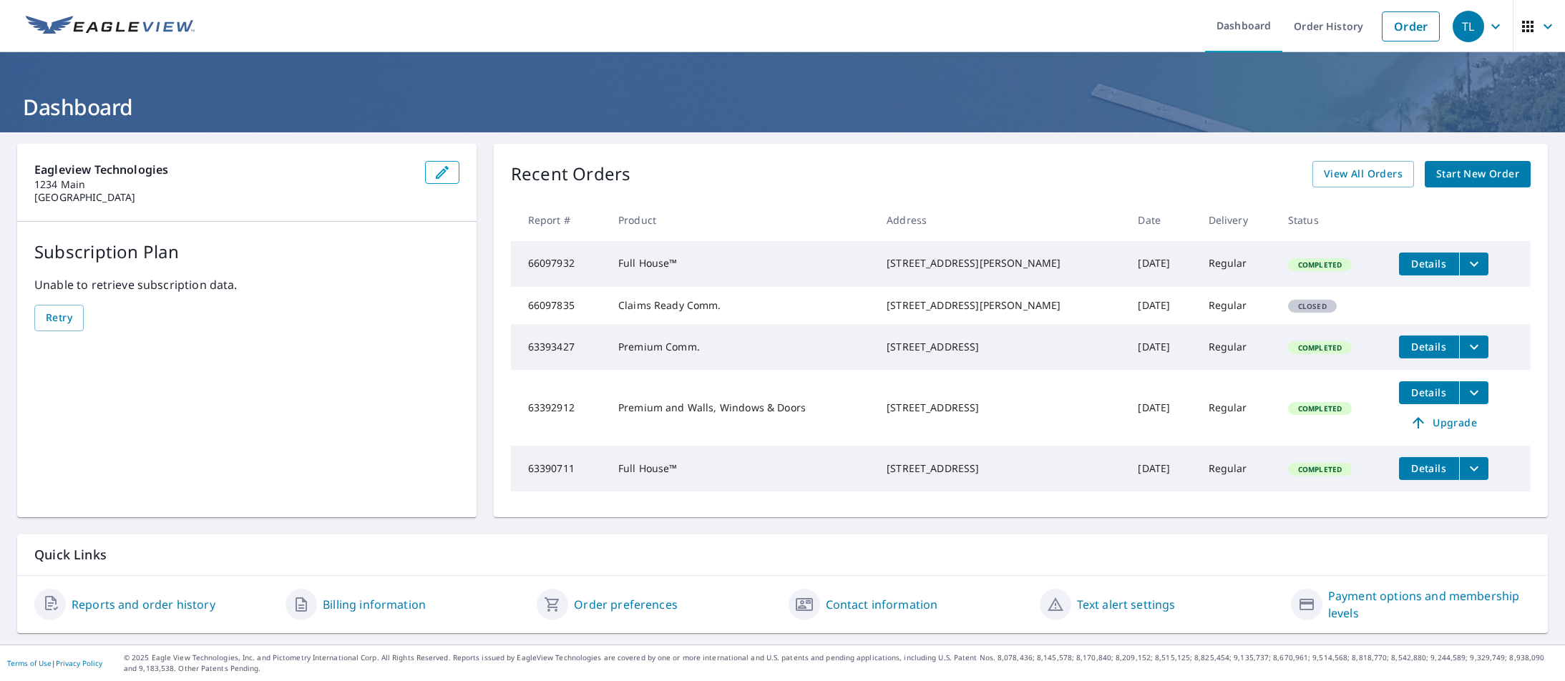
click at [1411, 261] on span "Details" at bounding box center [1429, 264] width 43 height 14
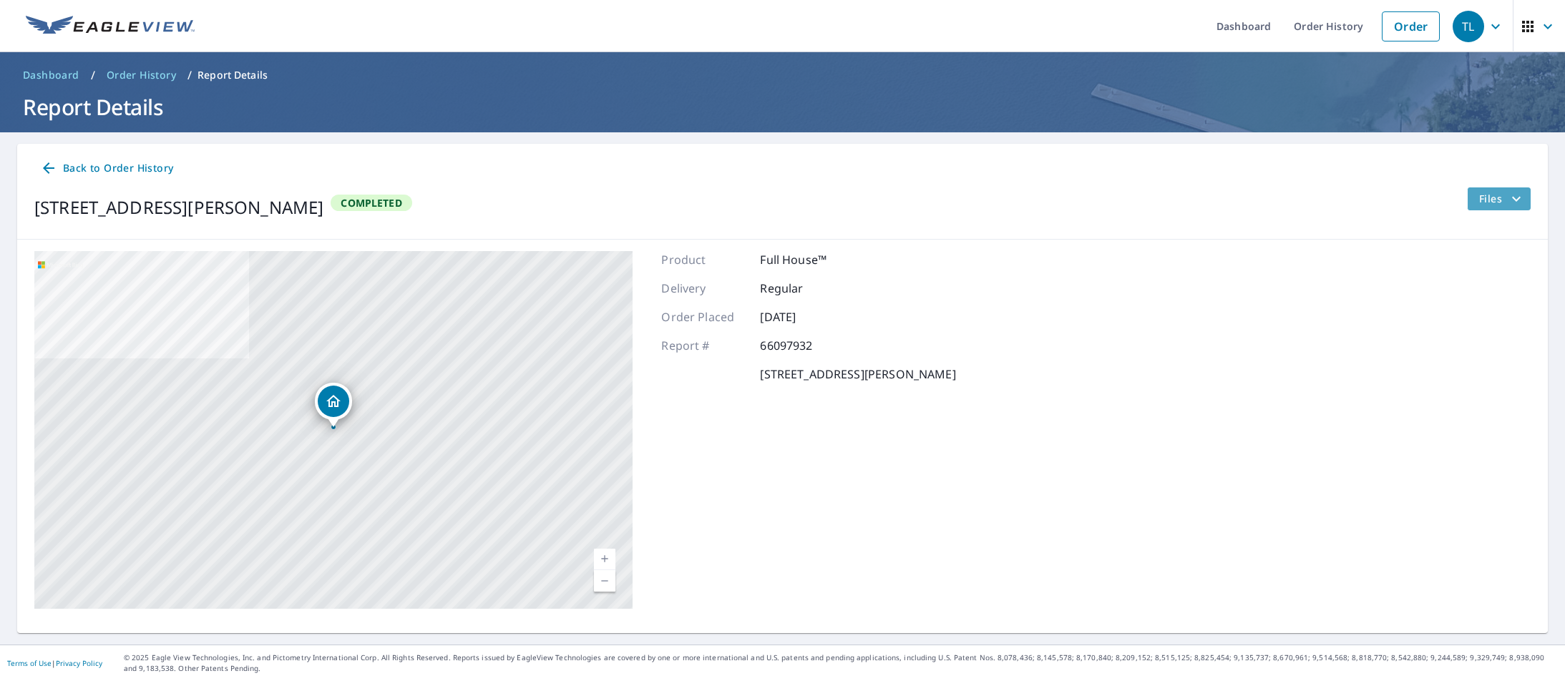
click at [1494, 199] on span "Files" at bounding box center [1502, 198] width 46 height 17
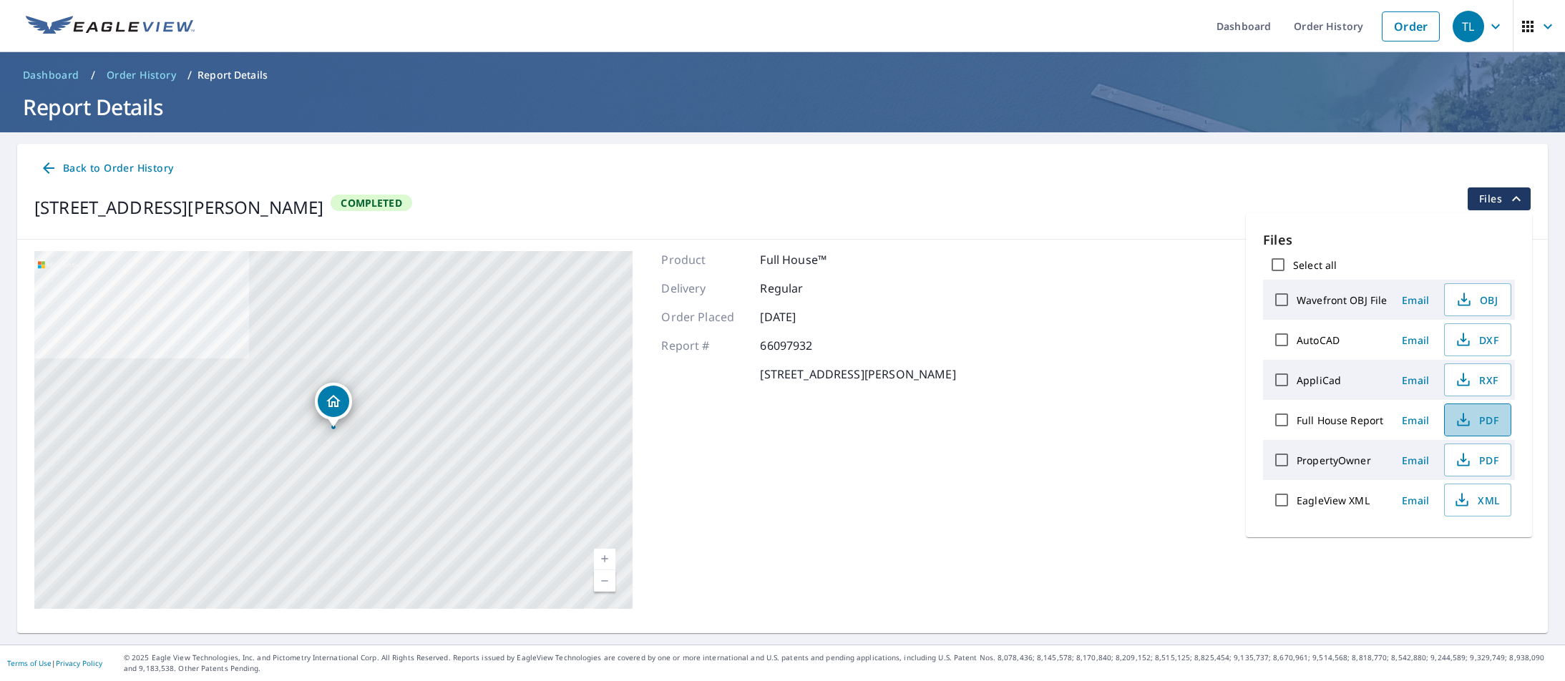
click at [1490, 419] on span "PDF" at bounding box center [1477, 420] width 46 height 17
click at [1487, 460] on span "PDF" at bounding box center [1477, 460] width 46 height 17
click at [150, 75] on span "Order History" at bounding box center [141, 75] width 69 height 14
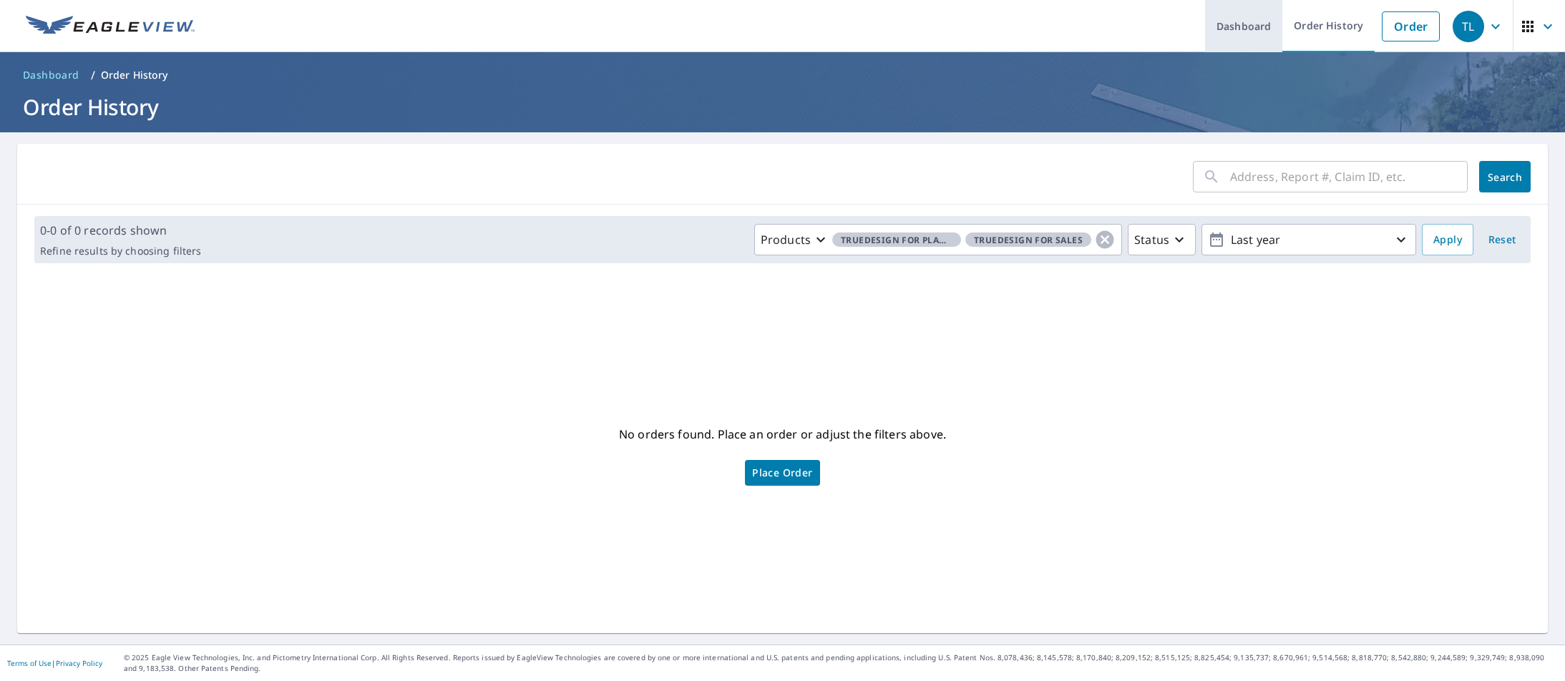
click at [1247, 23] on link "Dashboard" at bounding box center [1243, 26] width 77 height 52
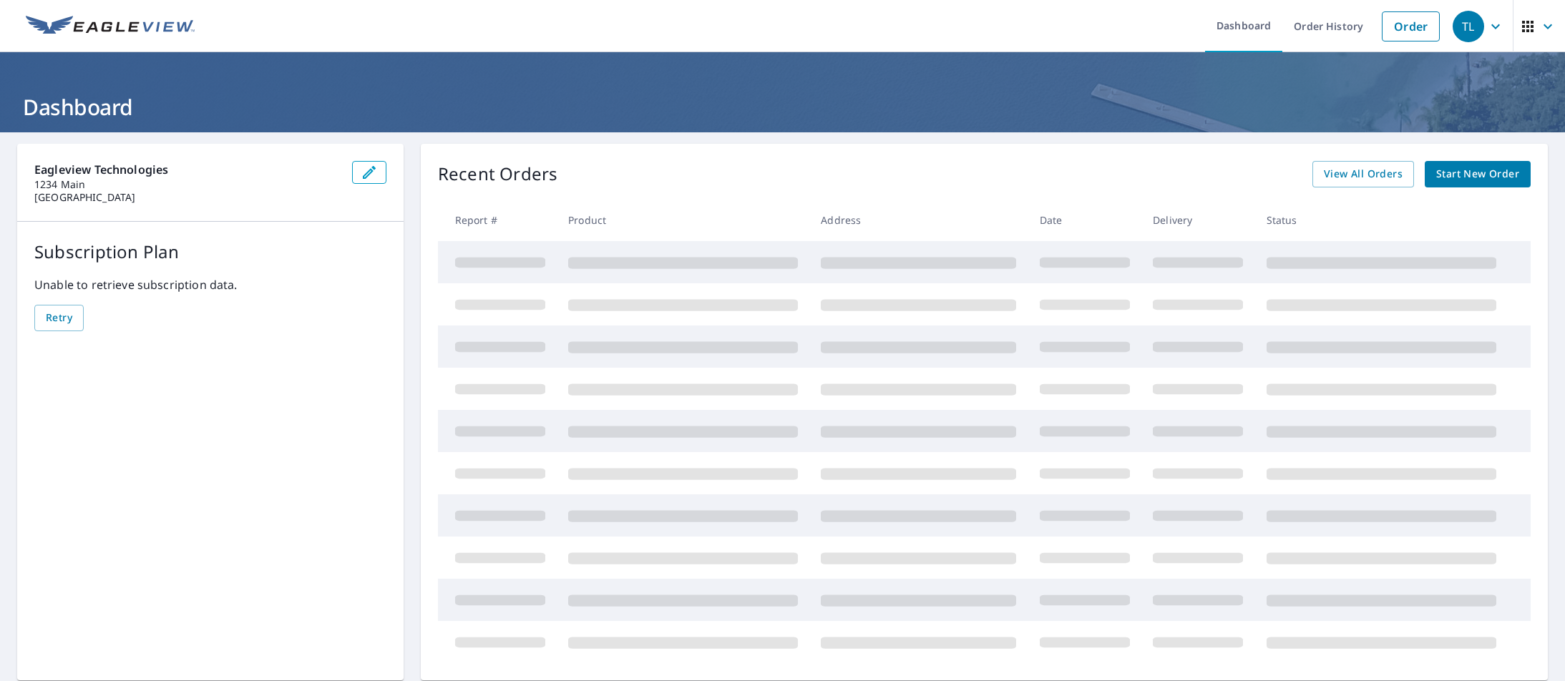
scroll to position [0, 1]
click at [1154, 192] on div "Recent Orders View All Orders Start New Order Report # Product Address Date Del…" at bounding box center [984, 412] width 1127 height 537
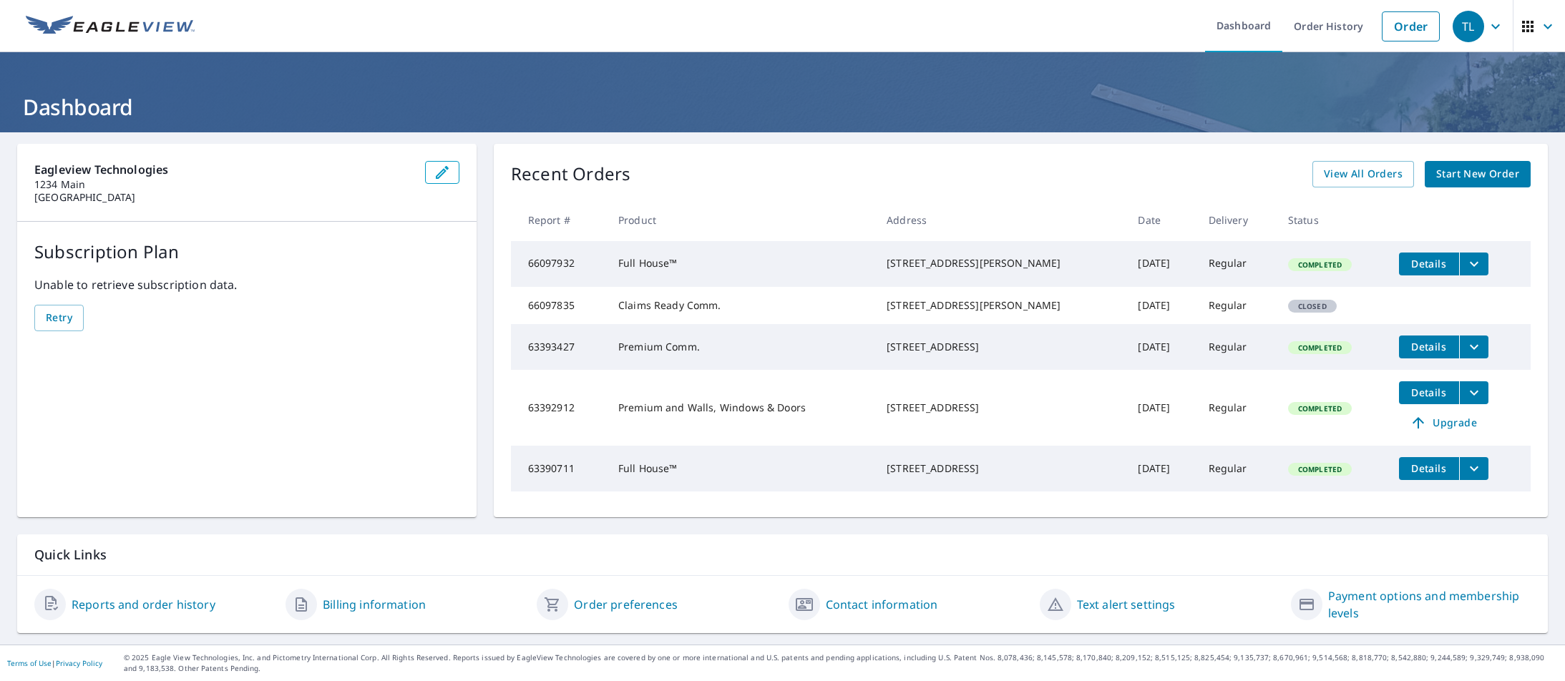
scroll to position [0, 0]
click at [1427, 344] on span "Details" at bounding box center [1429, 347] width 43 height 14
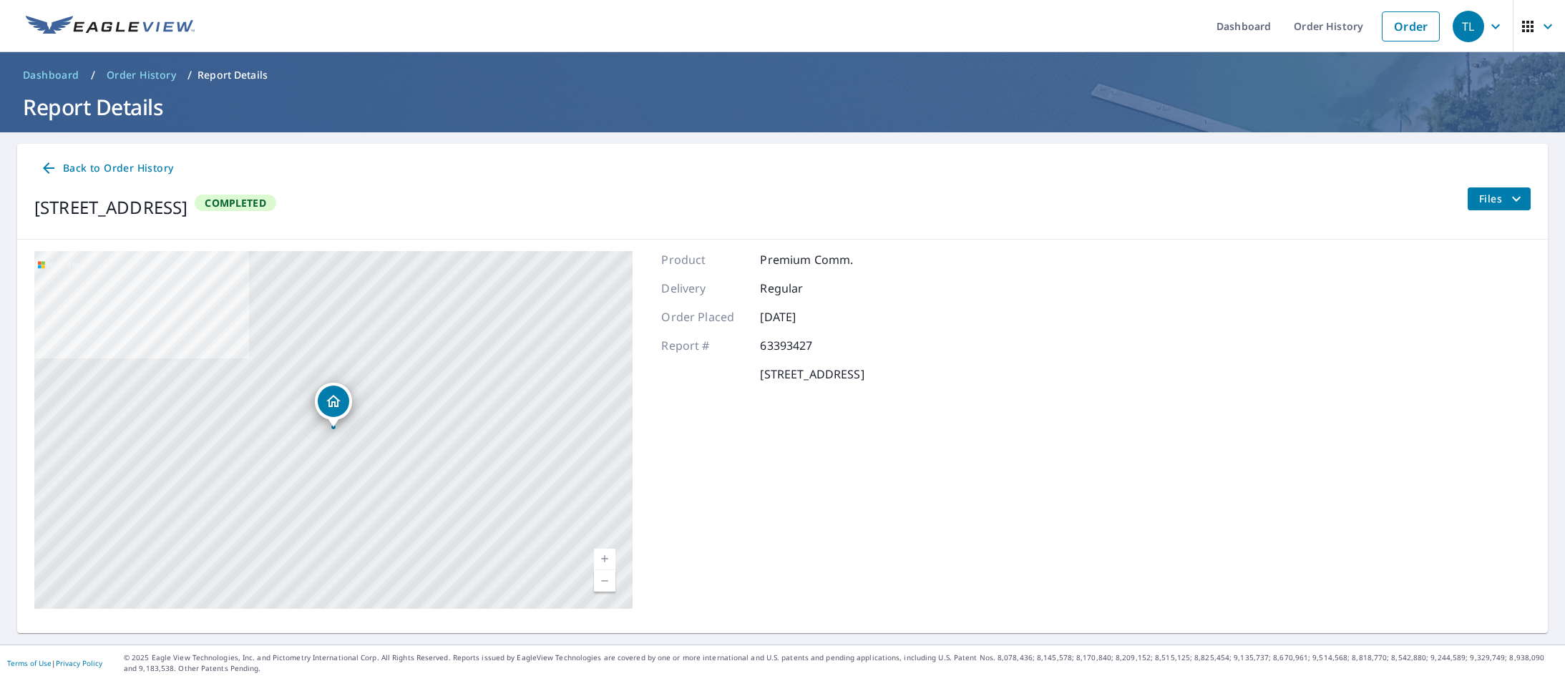
drag, startPoint x: 332, startPoint y: 414, endPoint x: 389, endPoint y: 427, distance: 58.9
click at [333, 414] on div "Dropped pin, building 1, Residential property, 1038 Sunny Hill Dr Columbus, OH …" at bounding box center [333, 401] width 31 height 31
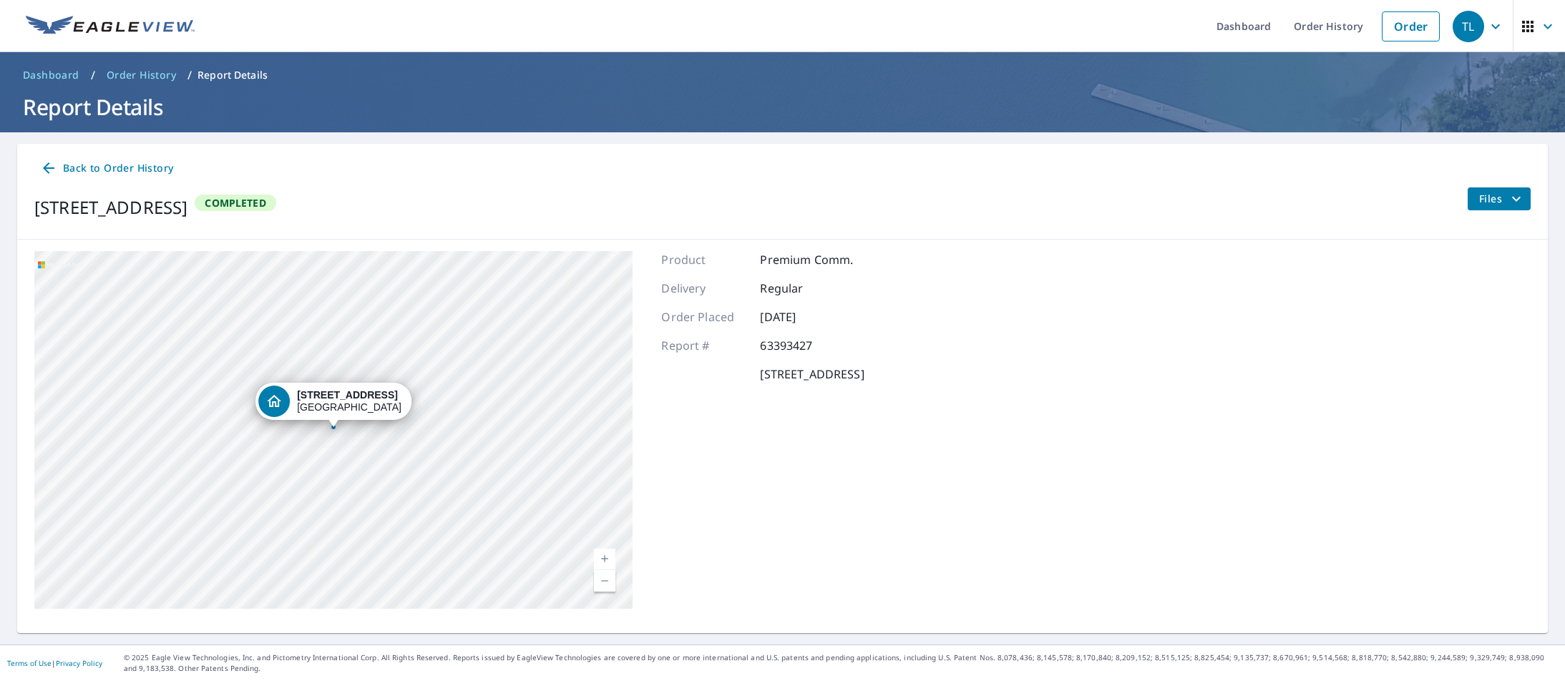
click at [276, 401] on icon "Dropped pin, building 1, Residential property, 125 S Oval Mall Columbus, OH 432…" at bounding box center [274, 401] width 17 height 17
drag, startPoint x: 359, startPoint y: 432, endPoint x: 371, endPoint y: 434, distance: 12.4
click at [359, 432] on div "[STREET_ADDRESS]" at bounding box center [333, 430] width 598 height 358
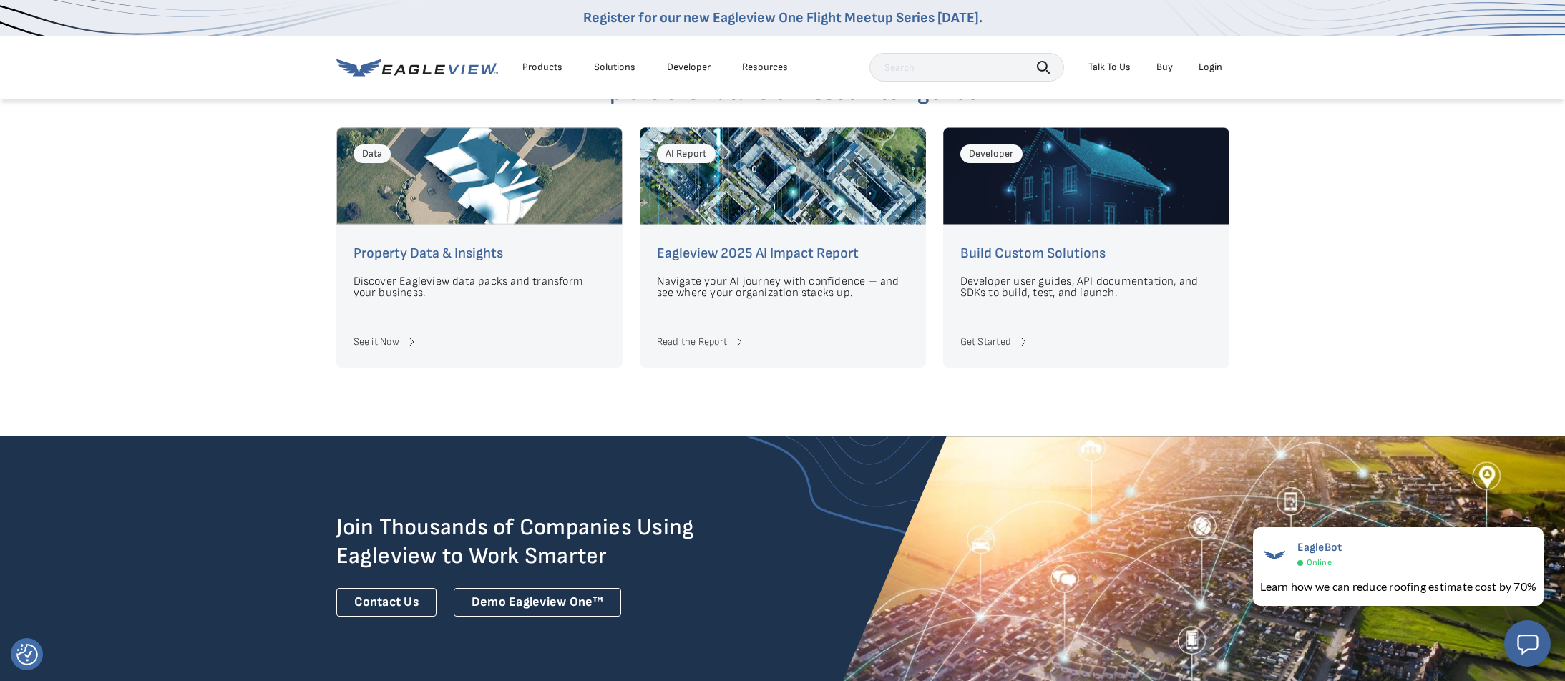
scroll to position [3486, 0]
drag, startPoint x: 420, startPoint y: 238, endPoint x: 413, endPoint y: 282, distance: 44.2
click at [419, 242] on h4 "Property Data & Insights" at bounding box center [480, 253] width 252 height 23
click at [387, 334] on link "See it Now" at bounding box center [480, 342] width 252 height 17
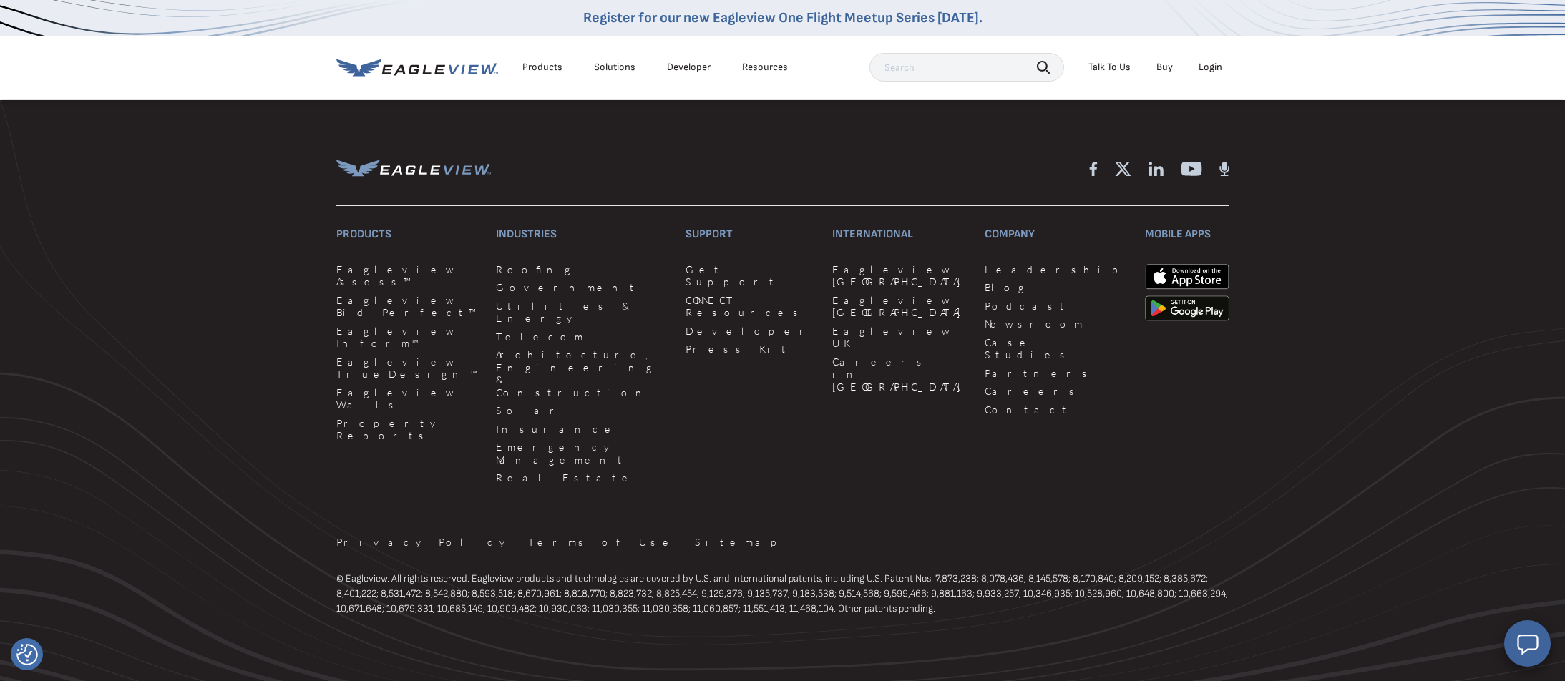
scroll to position [2455, 0]
